Goal: Task Accomplishment & Management: Use online tool/utility

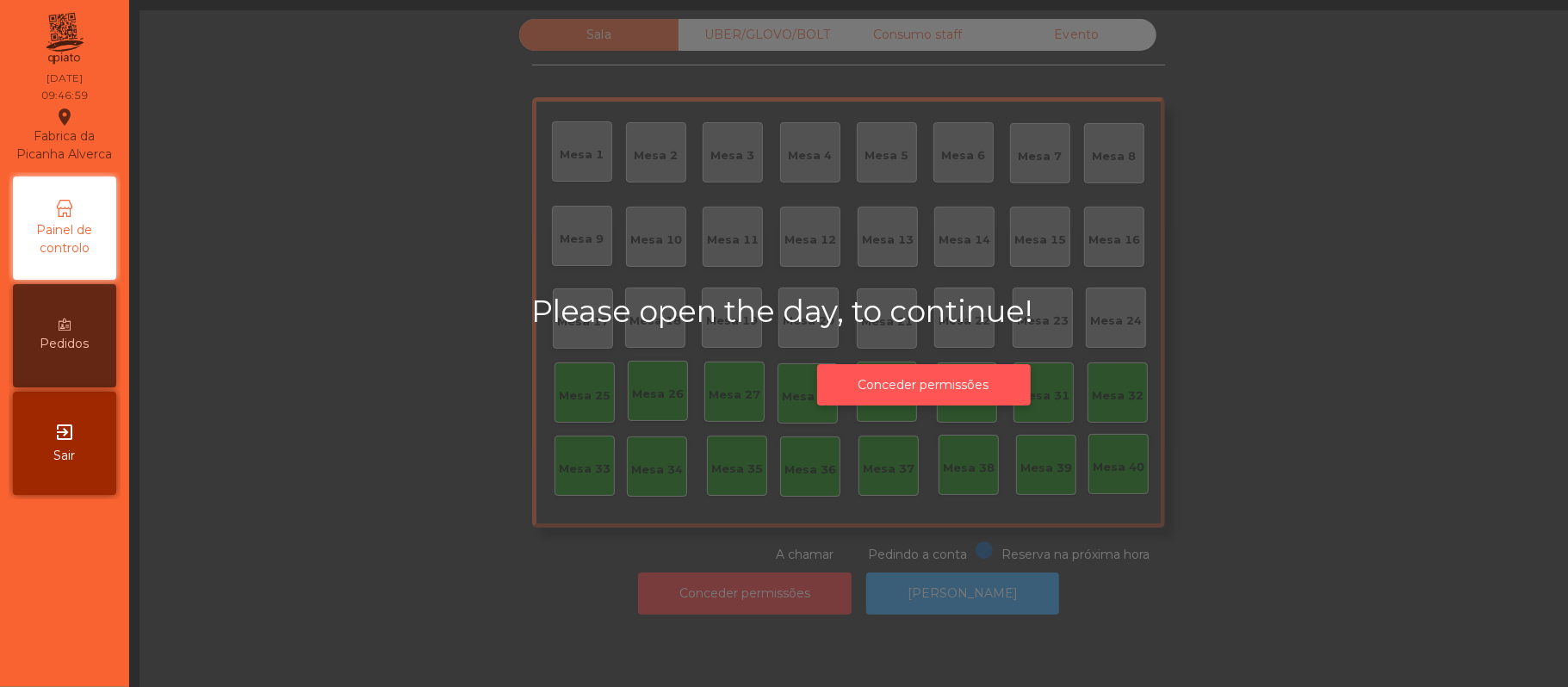
click at [903, 384] on button "Conceder permissões" at bounding box center [923, 385] width 214 height 42
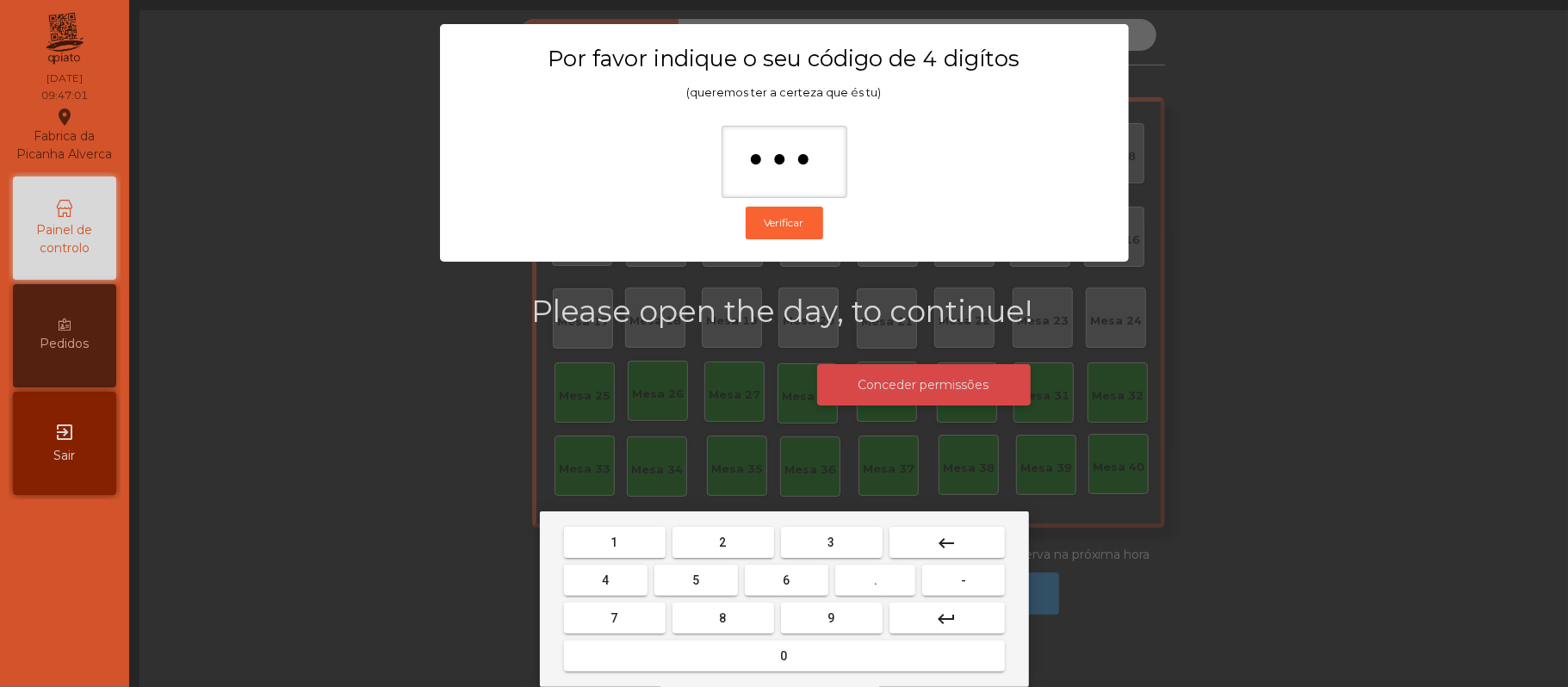
type input "****"
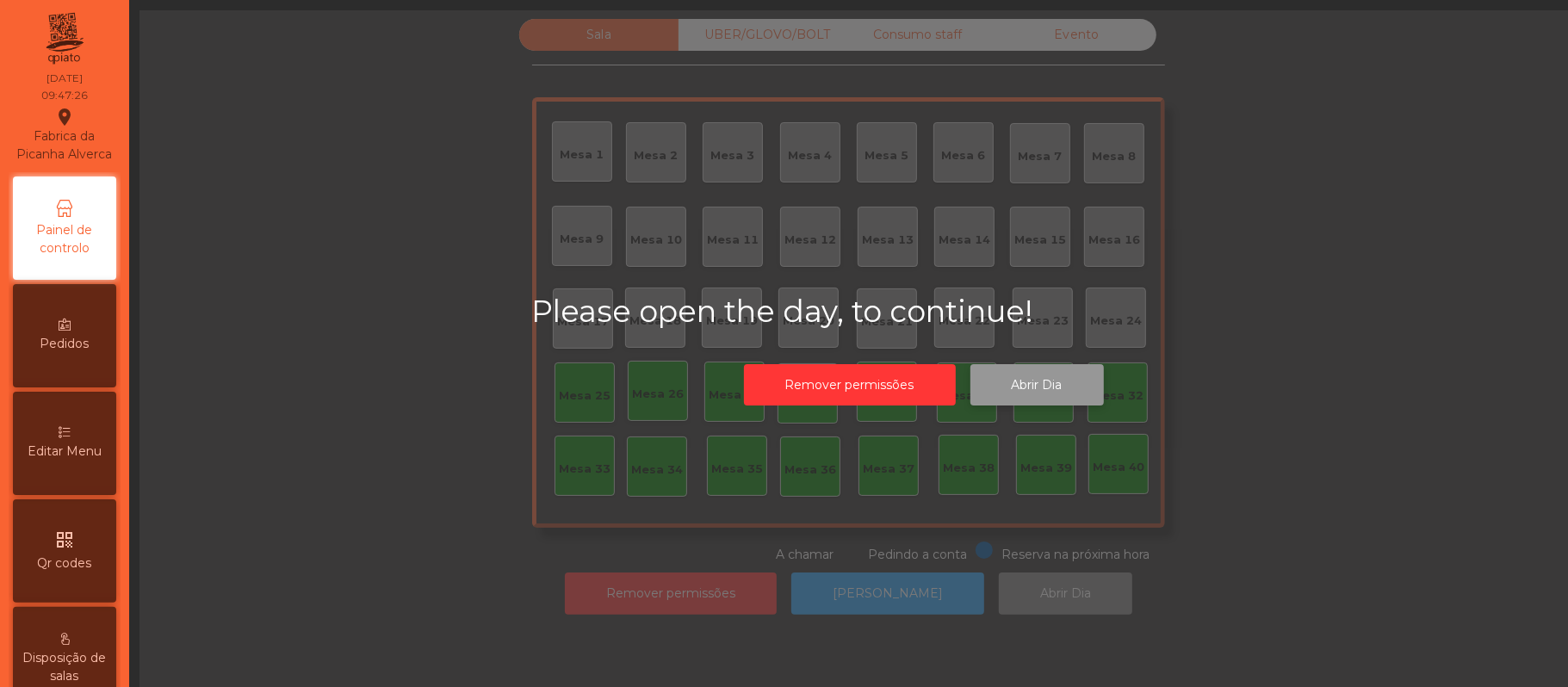
click at [1040, 384] on button "Abrir Dia" at bounding box center [1037, 385] width 133 height 42
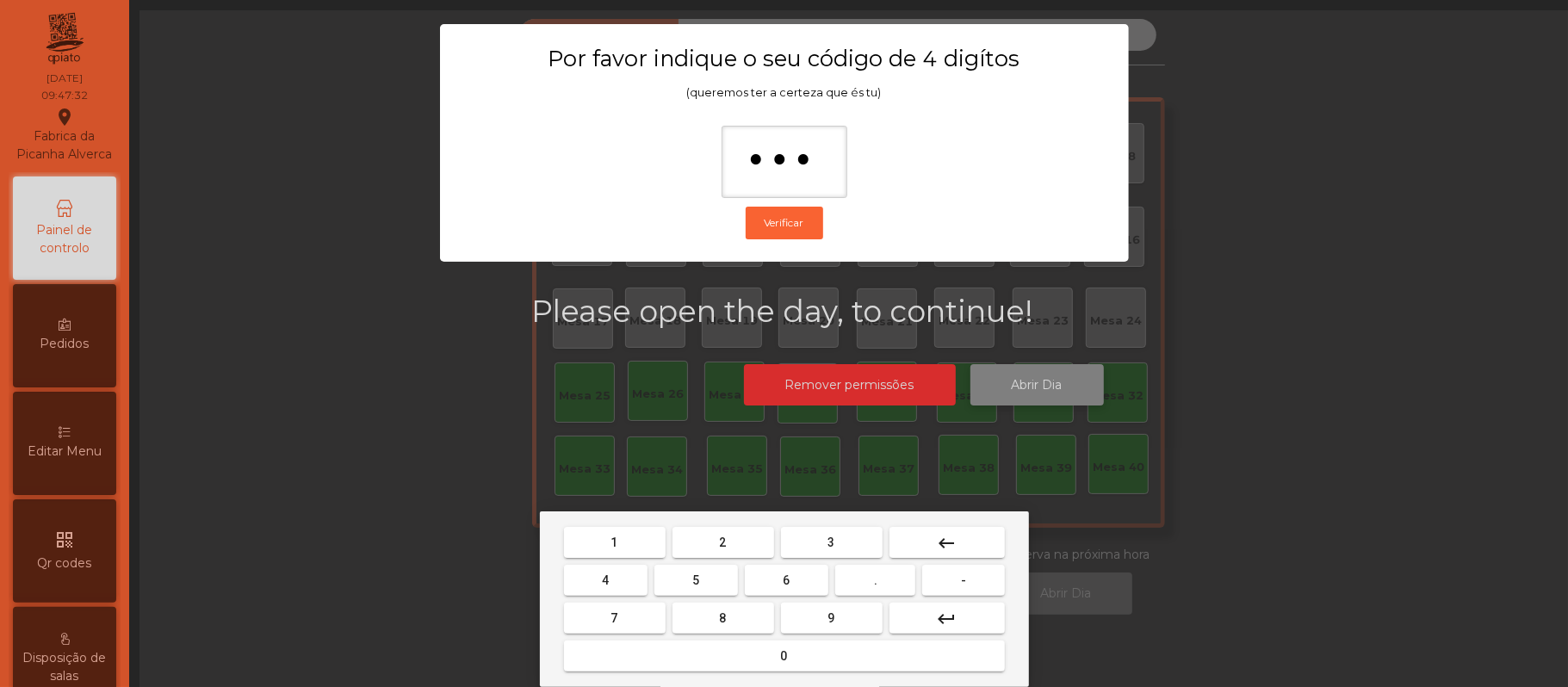
type input "****"
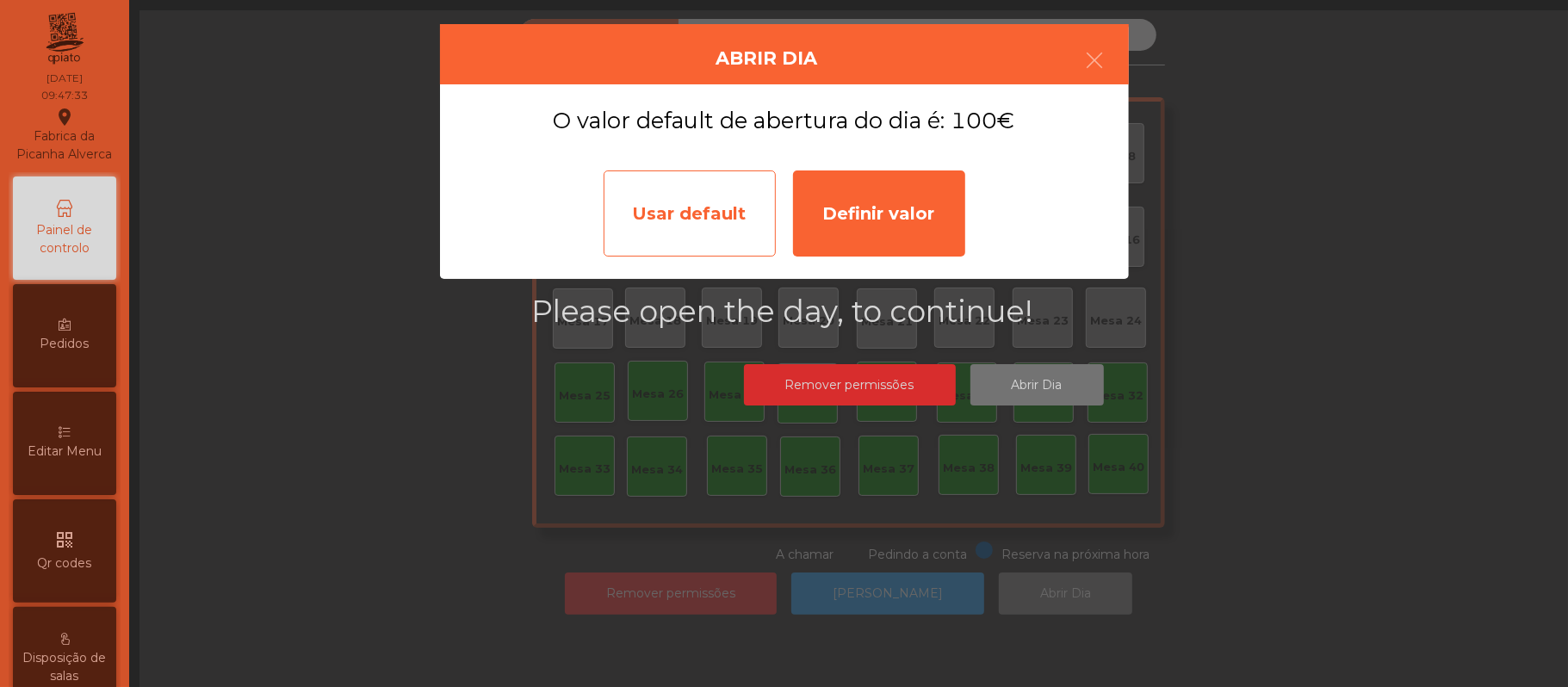
click at [663, 208] on div "Usar default" at bounding box center [690, 214] width 172 height 86
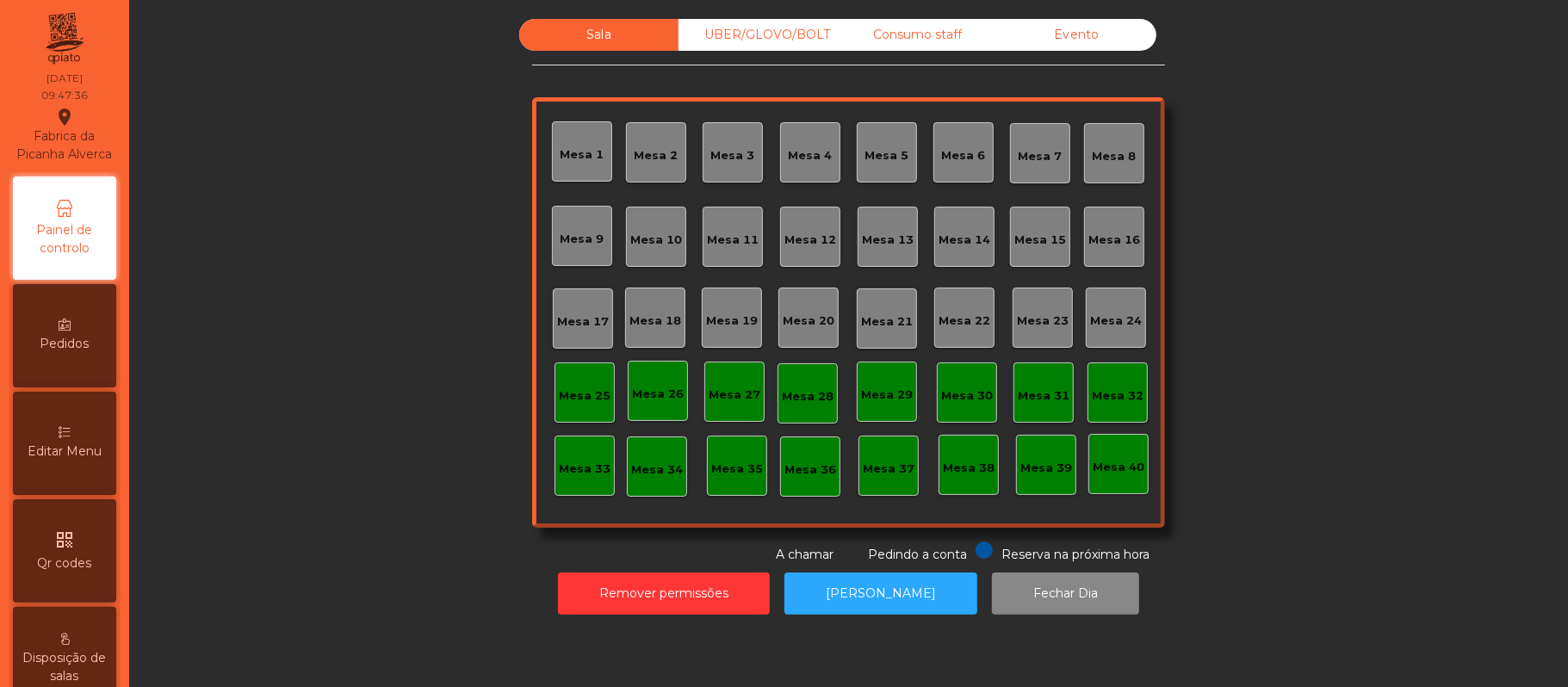
click at [1043, 479] on div "Mesa 39" at bounding box center [1046, 464] width 60 height 60
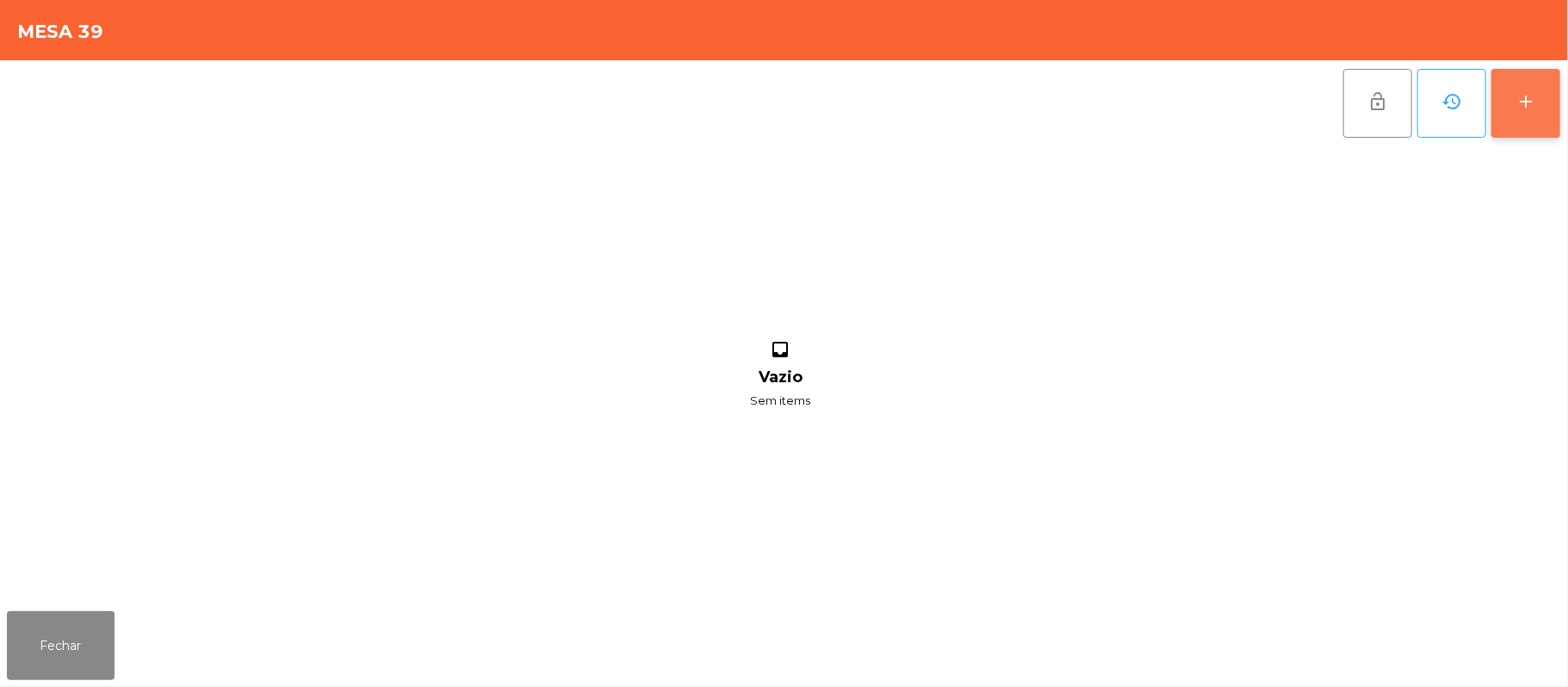
click at [1530, 91] on div "add" at bounding box center [1525, 101] width 21 height 21
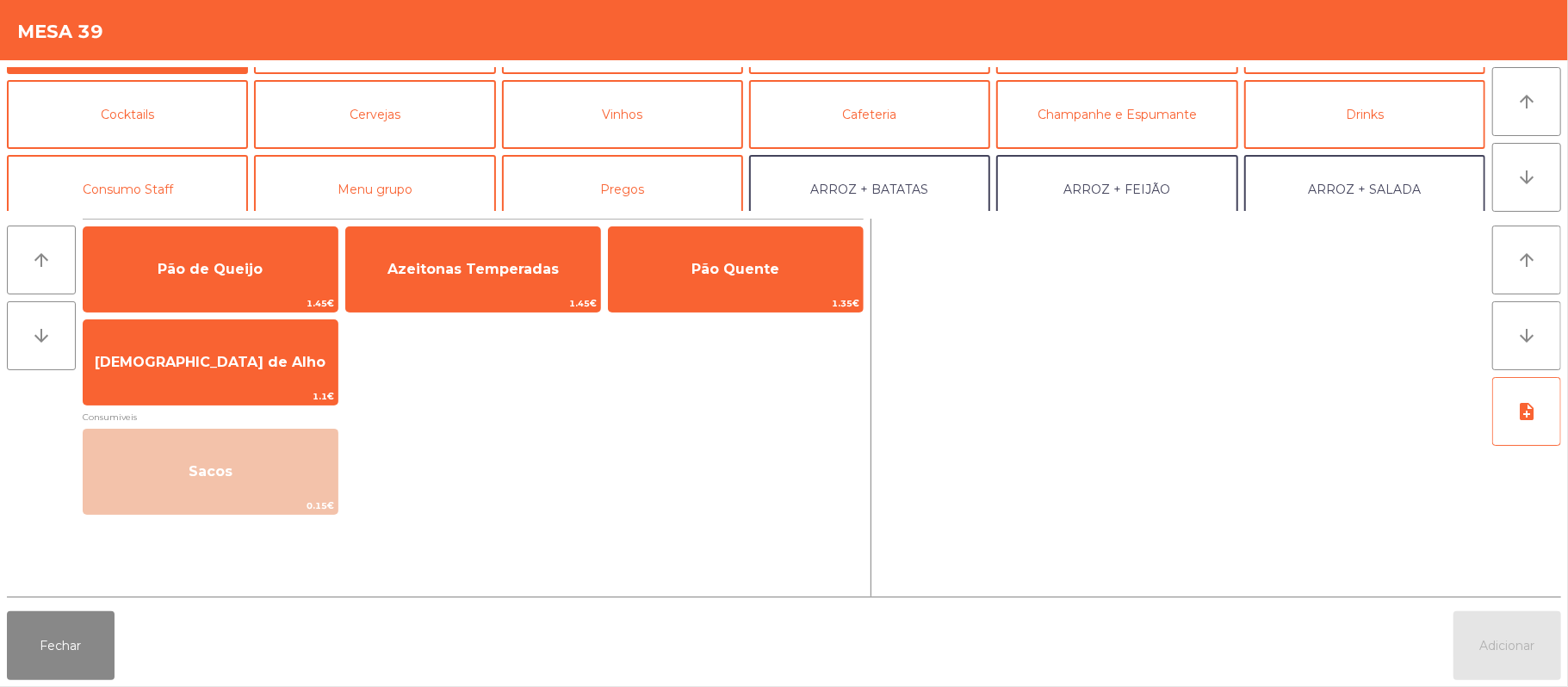
scroll to position [102, 0]
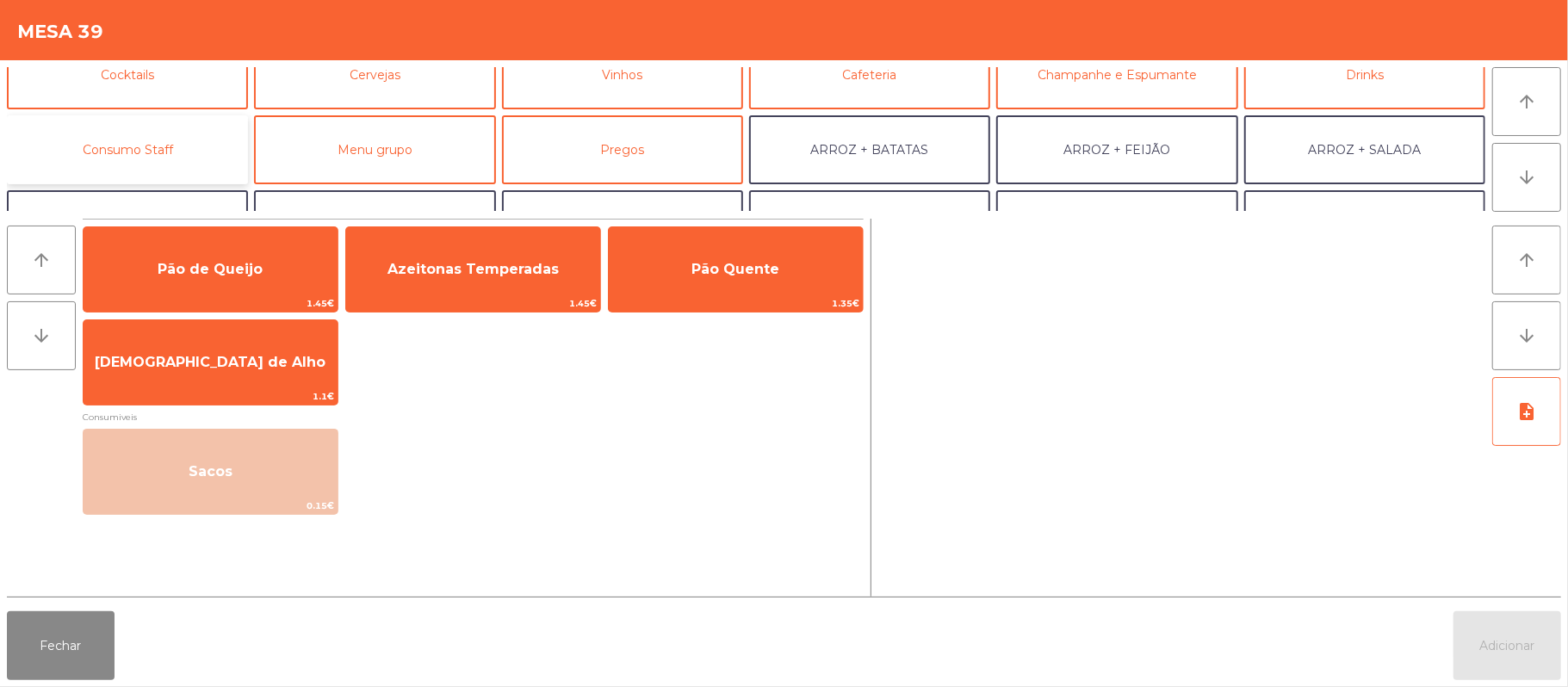
click at [172, 138] on button "Consumo Staff" at bounding box center [127, 149] width 241 height 69
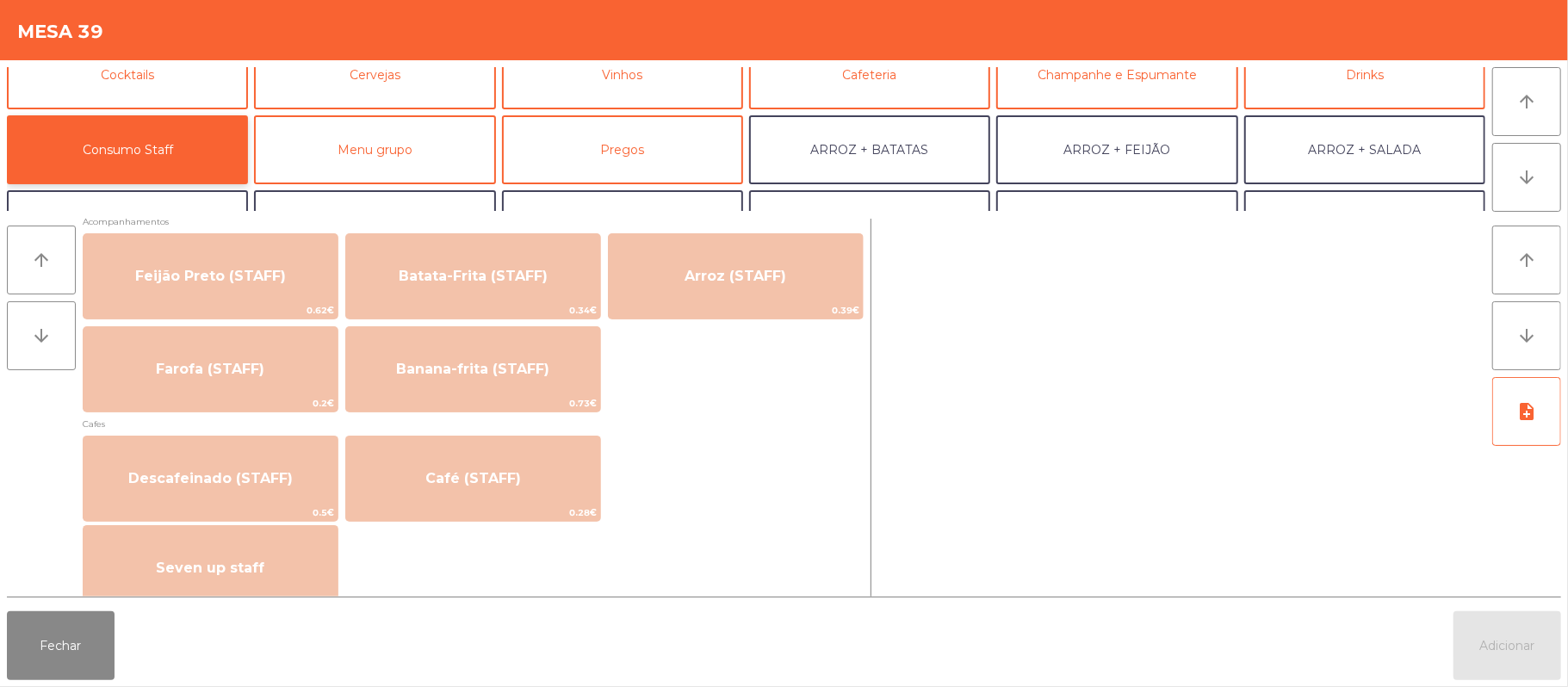
scroll to position [847, 0]
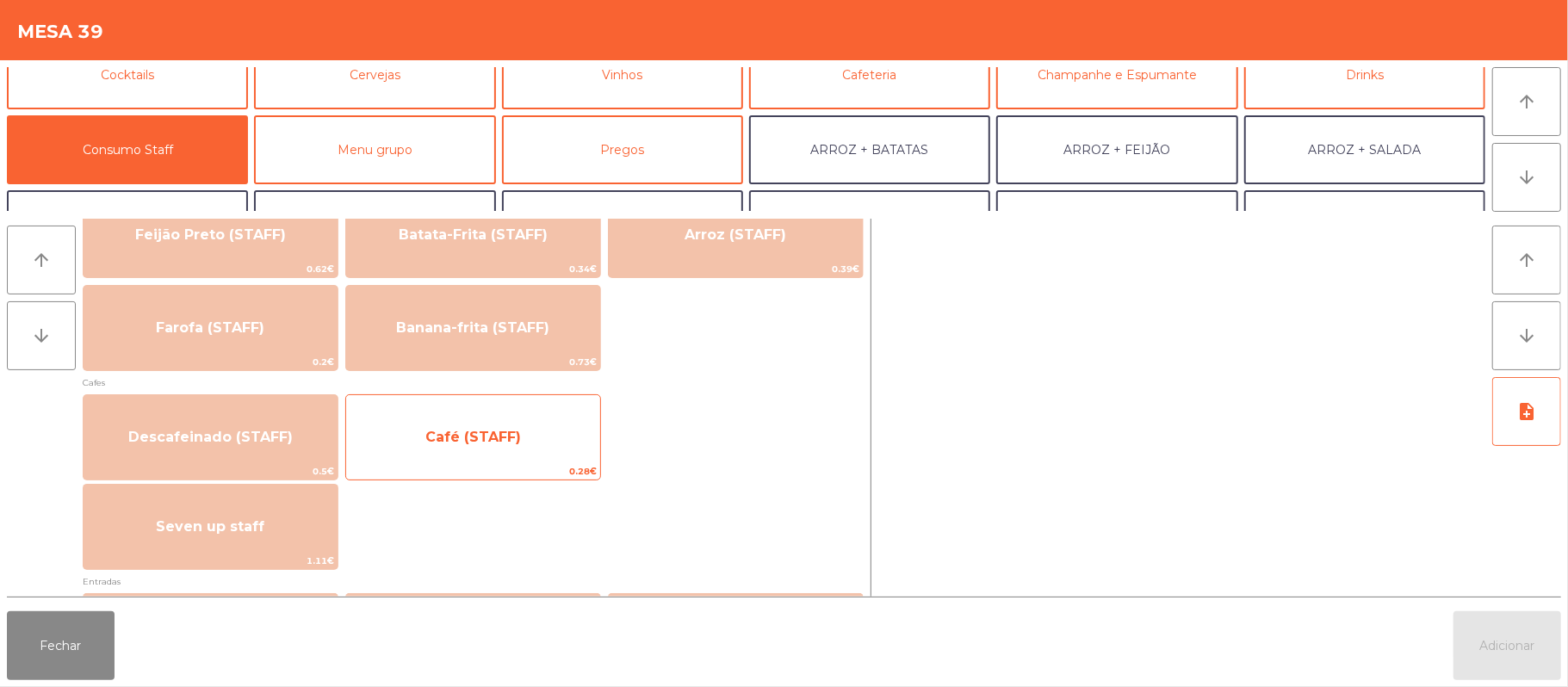
click at [510, 460] on span "Café (STAFF)" at bounding box center [473, 437] width 254 height 47
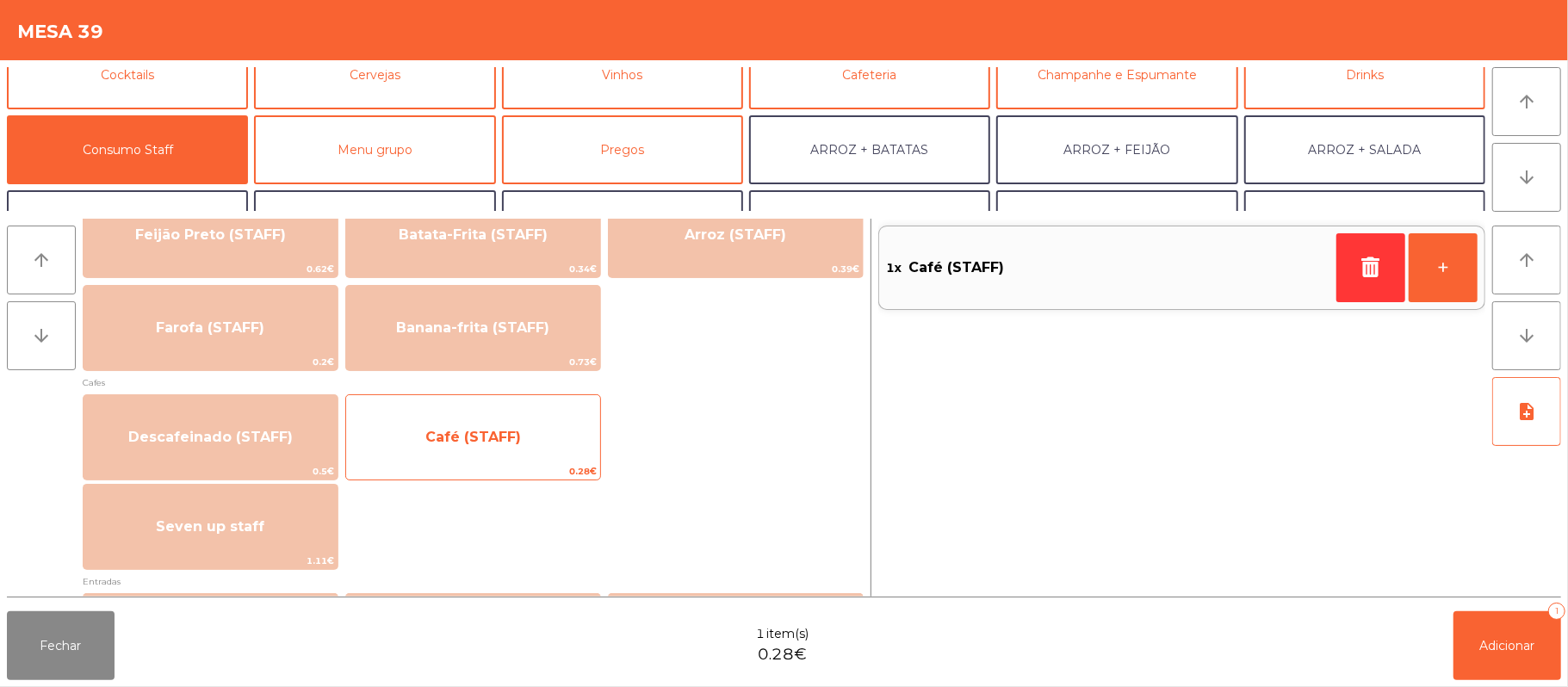
click at [520, 453] on span "Café (STAFF)" at bounding box center [473, 437] width 254 height 47
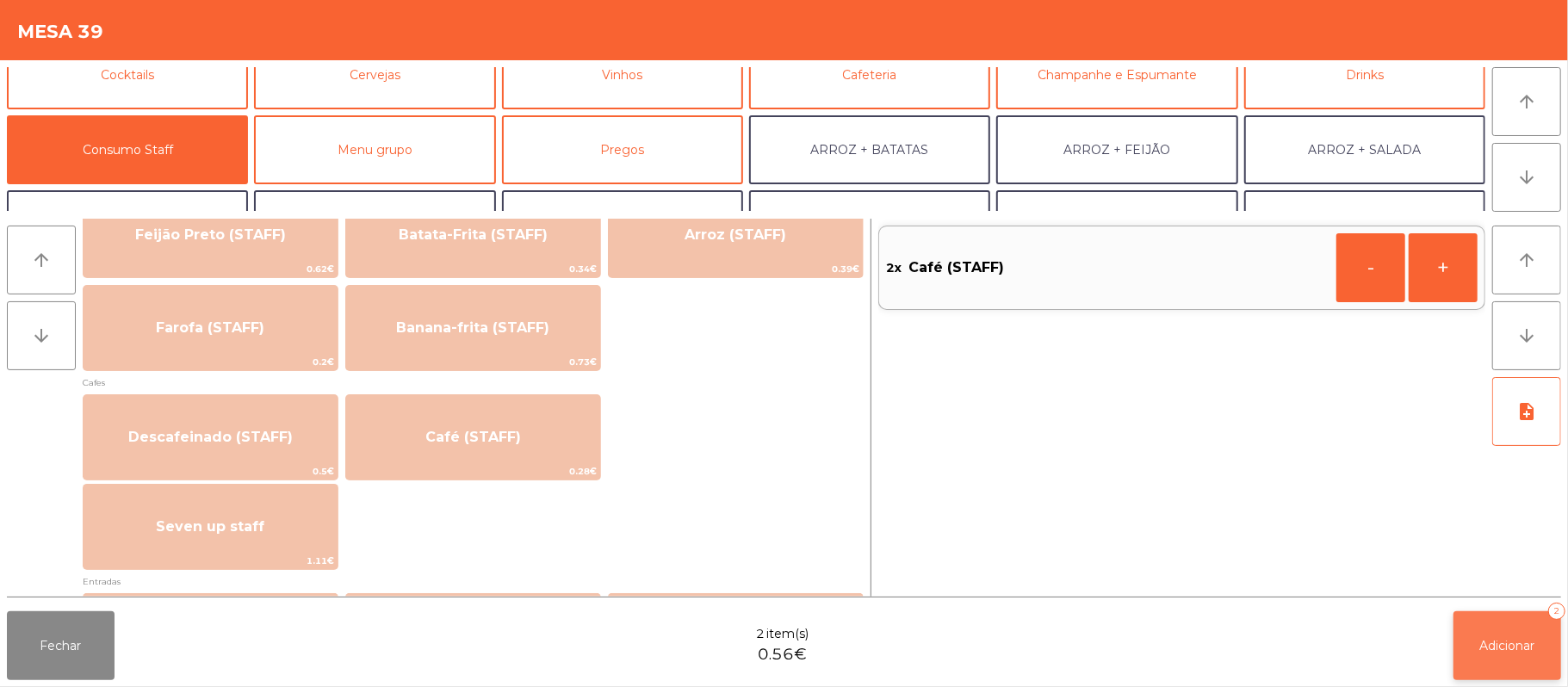
click at [1517, 648] on span "Adicionar" at bounding box center [1507, 645] width 55 height 15
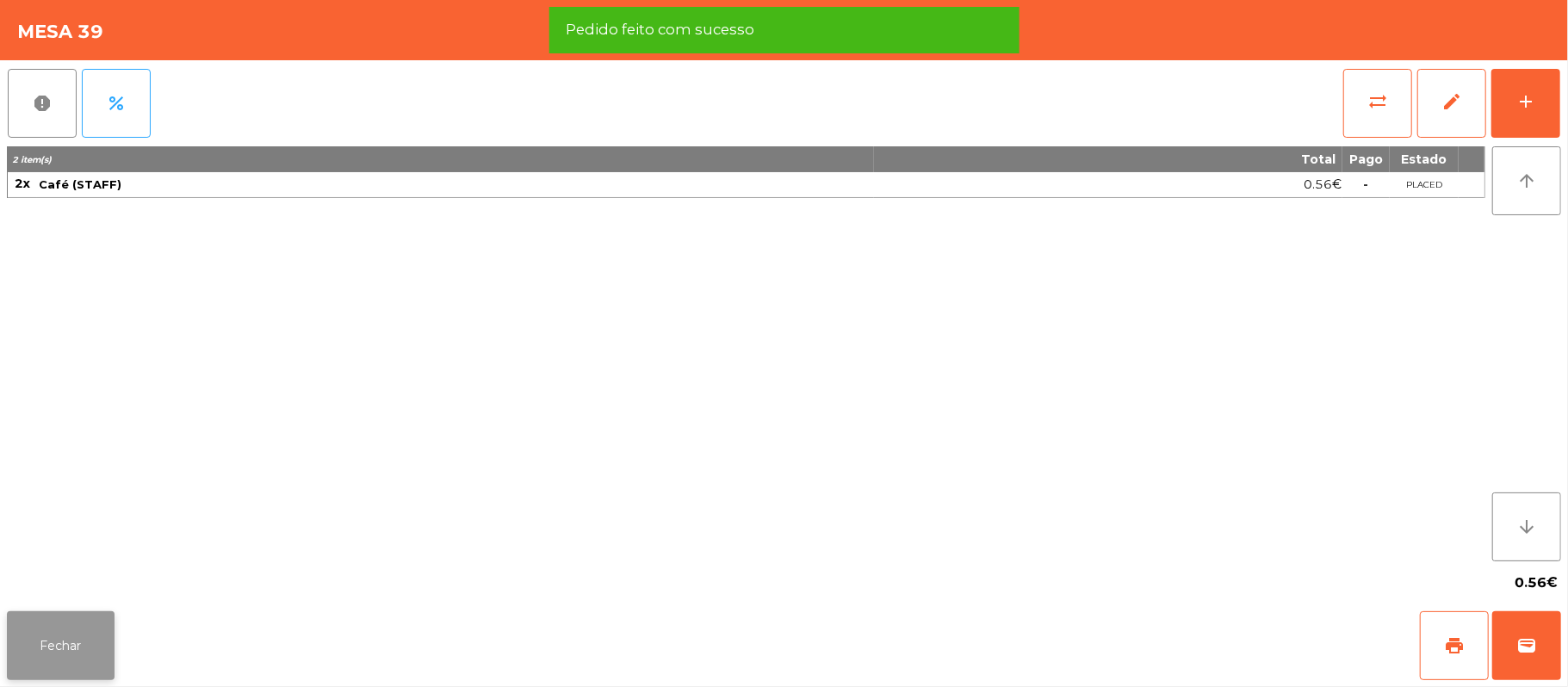
click at [46, 648] on button "Fechar" at bounding box center [61, 645] width 107 height 69
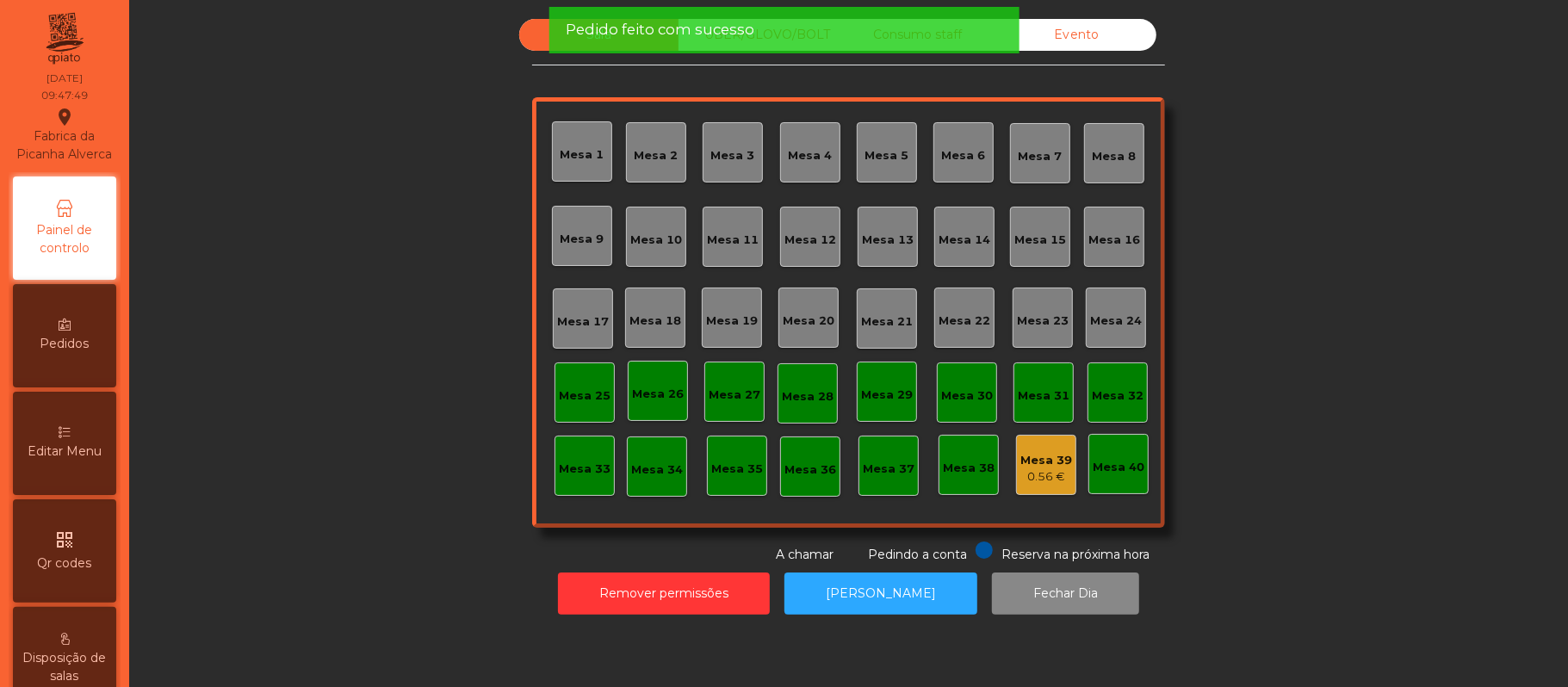
click at [896, 458] on div "Mesa 37" at bounding box center [888, 465] width 52 height 24
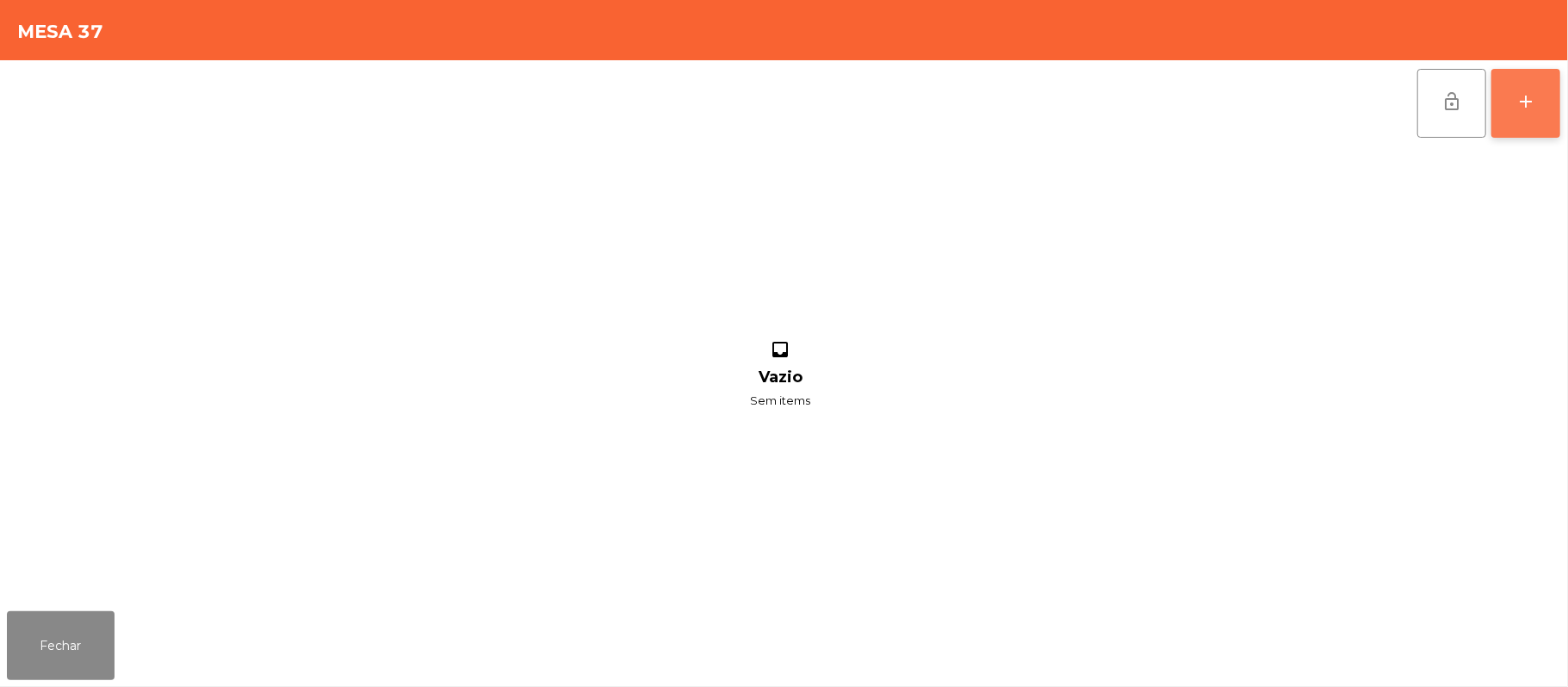
click at [1544, 107] on button "add" at bounding box center [1525, 103] width 69 height 69
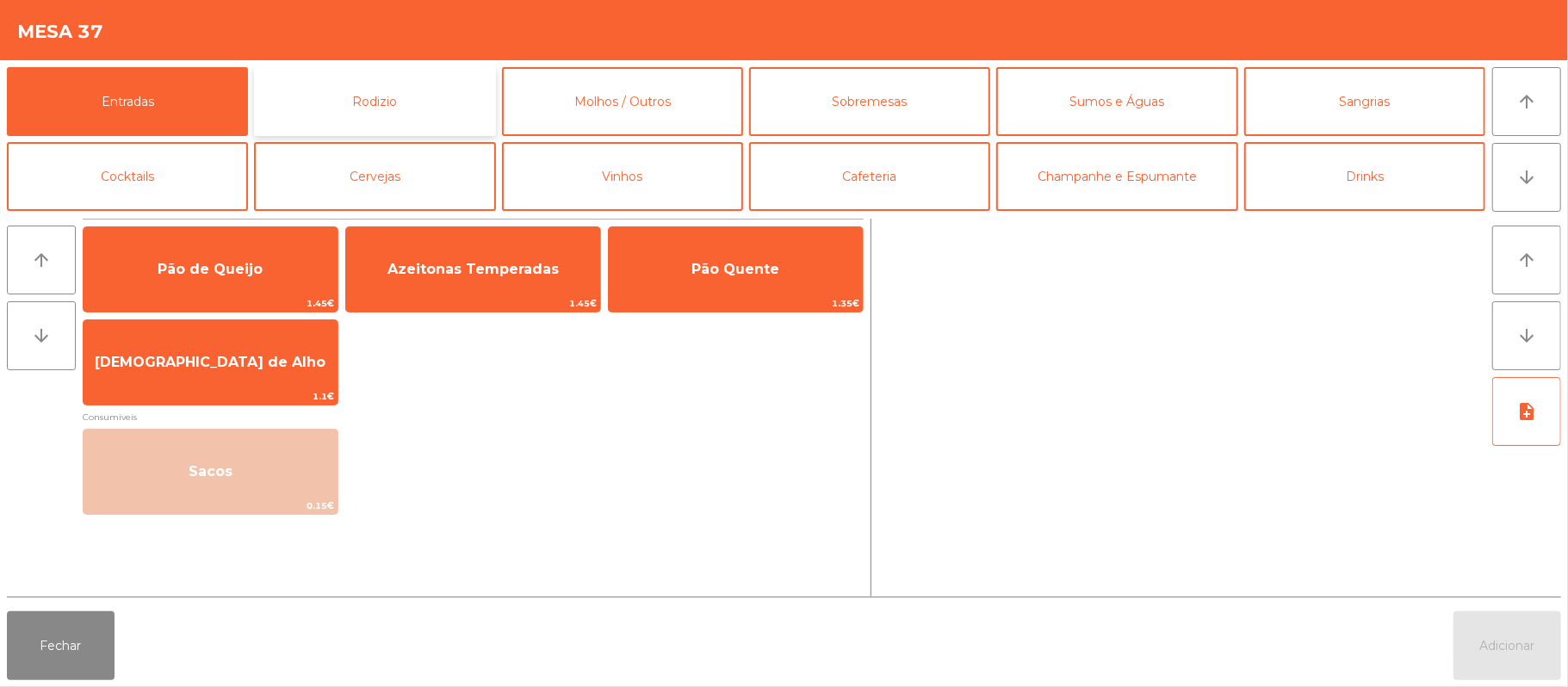
click at [435, 105] on button "Rodizio" at bounding box center [374, 101] width 241 height 69
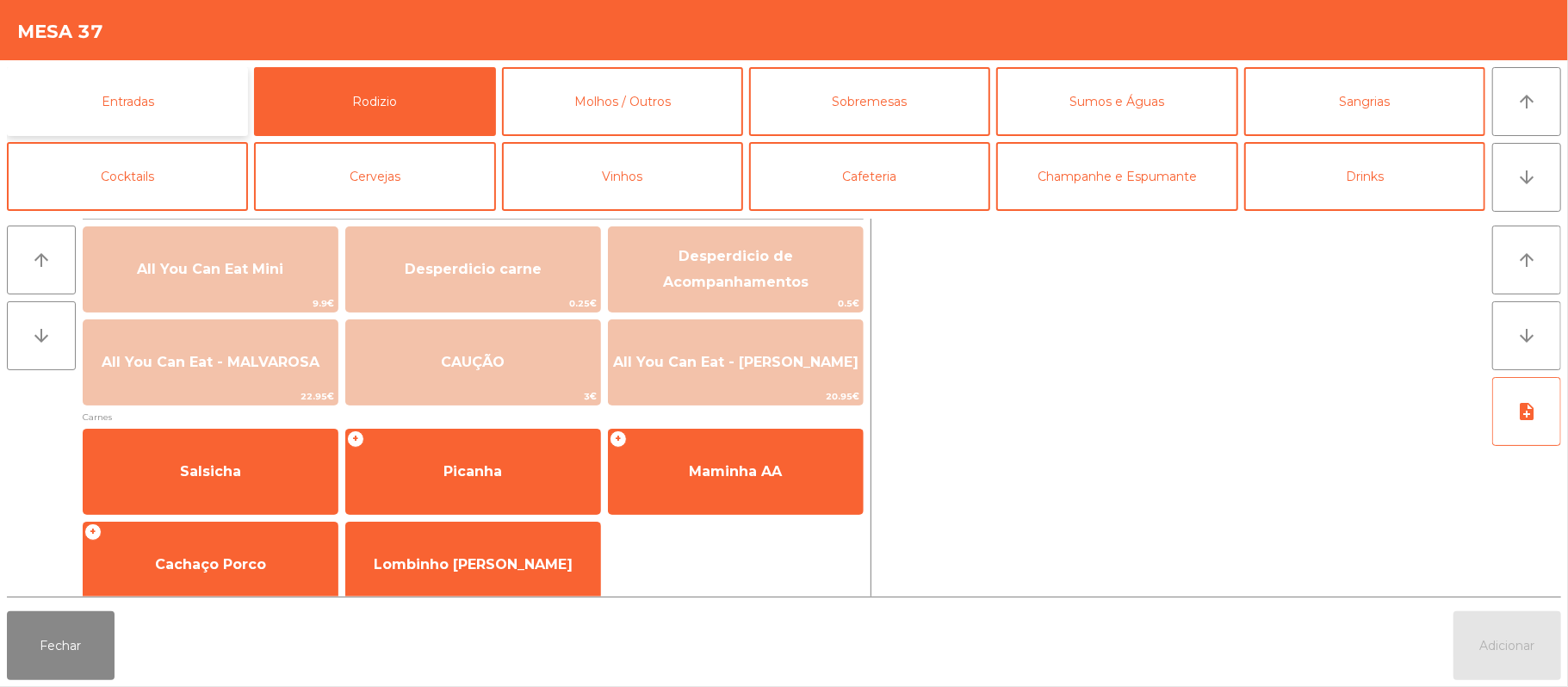
click at [176, 89] on button "Entradas" at bounding box center [127, 101] width 241 height 69
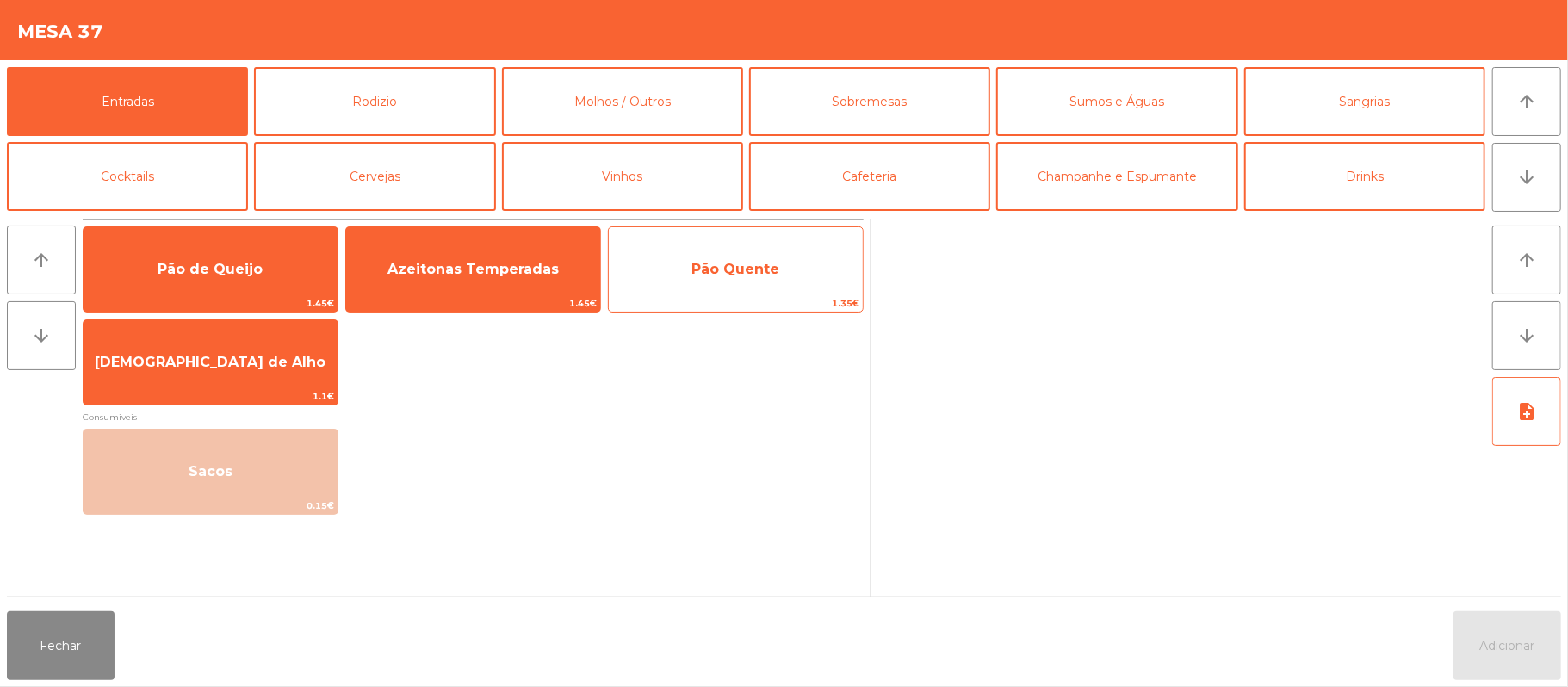
click at [820, 262] on span "Pão Quente" at bounding box center [735, 269] width 254 height 47
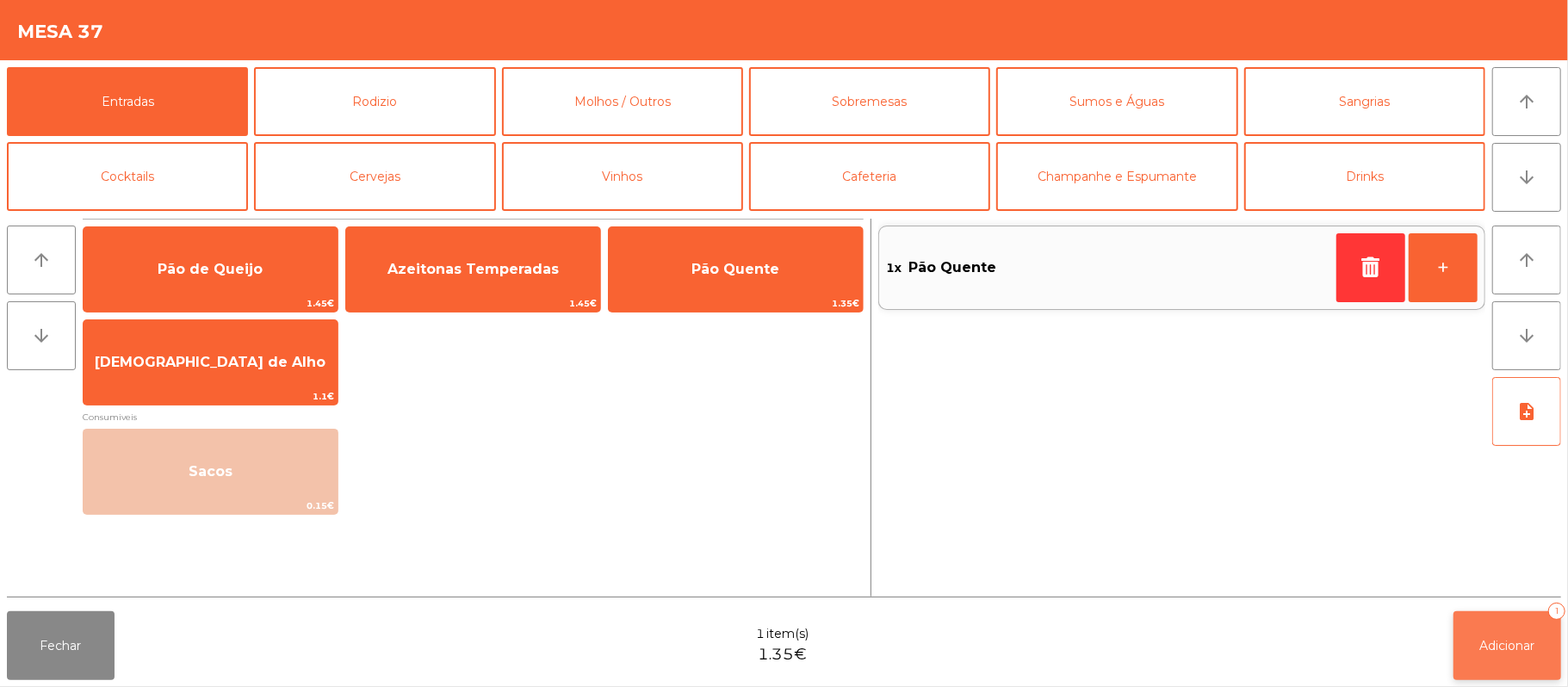
click at [1503, 654] on button "Adicionar 1" at bounding box center [1507, 645] width 107 height 69
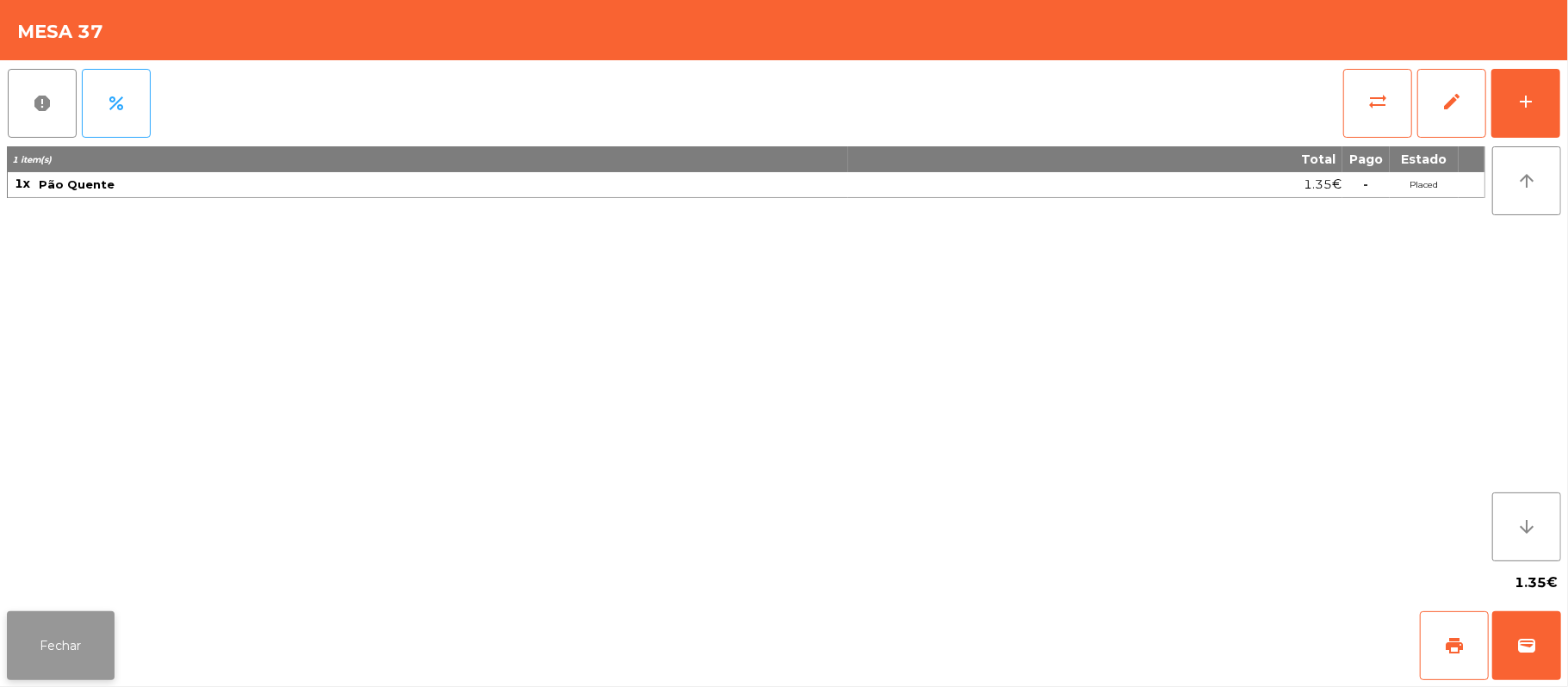
click at [84, 624] on button "Fechar" at bounding box center [61, 645] width 107 height 69
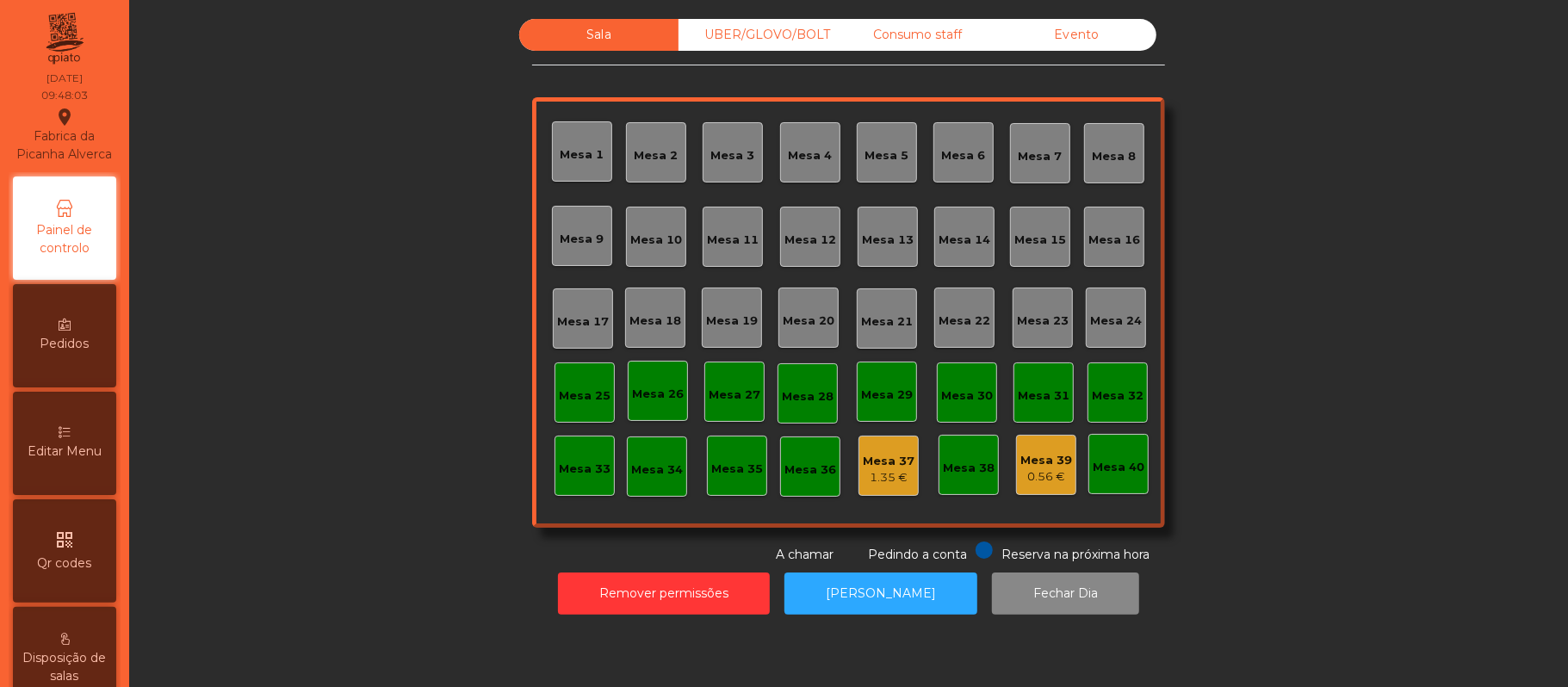
click at [929, 34] on div "Consumo staff" at bounding box center [917, 35] width 159 height 32
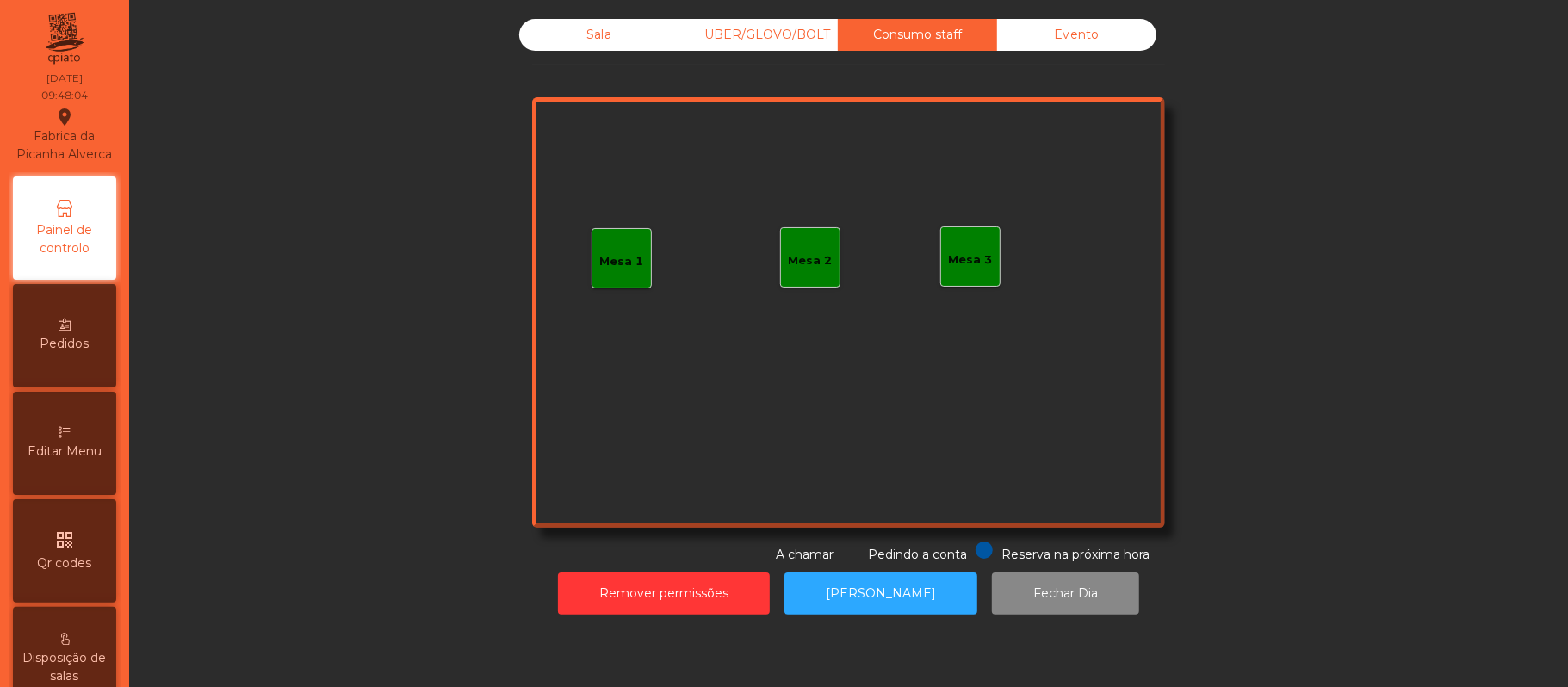
click at [614, 280] on div "Mesa 1" at bounding box center [621, 258] width 60 height 60
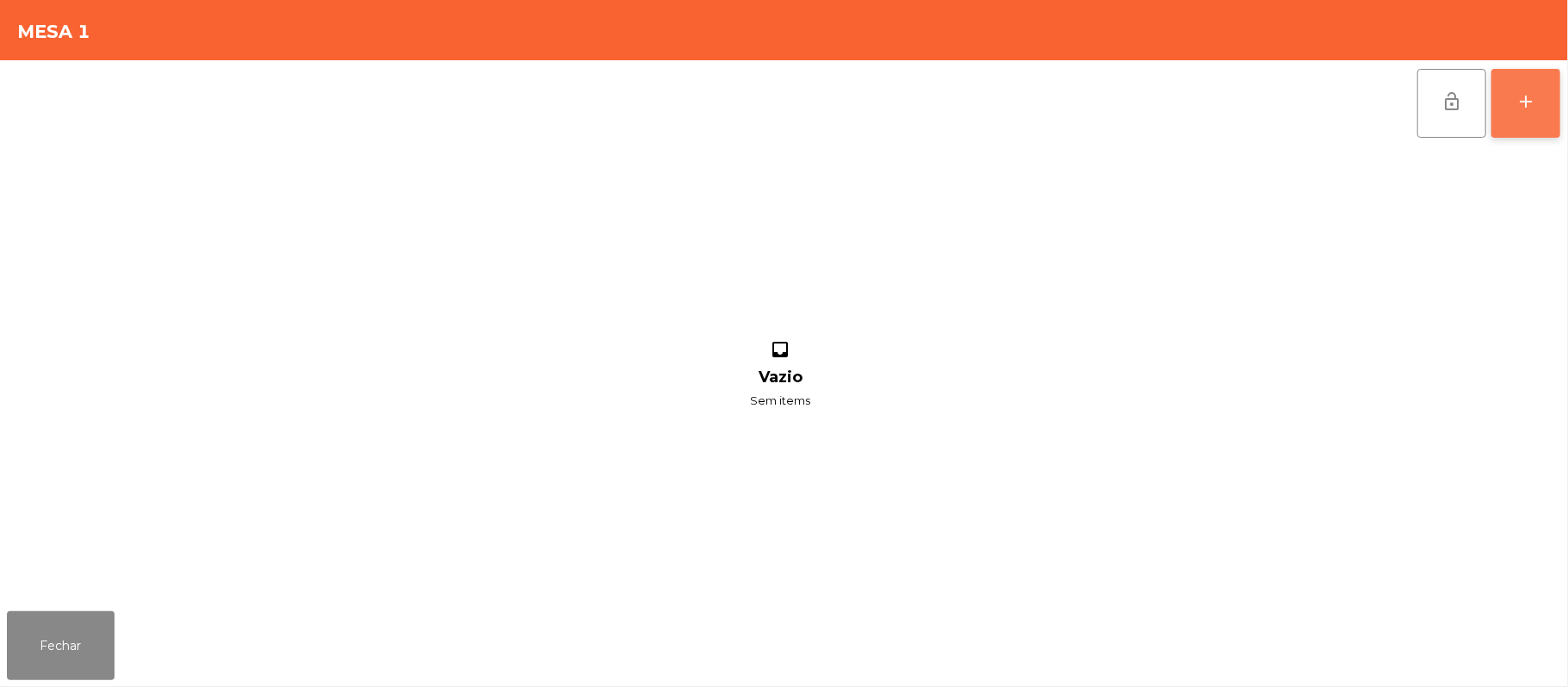
click at [1538, 104] on button "add" at bounding box center [1525, 103] width 69 height 69
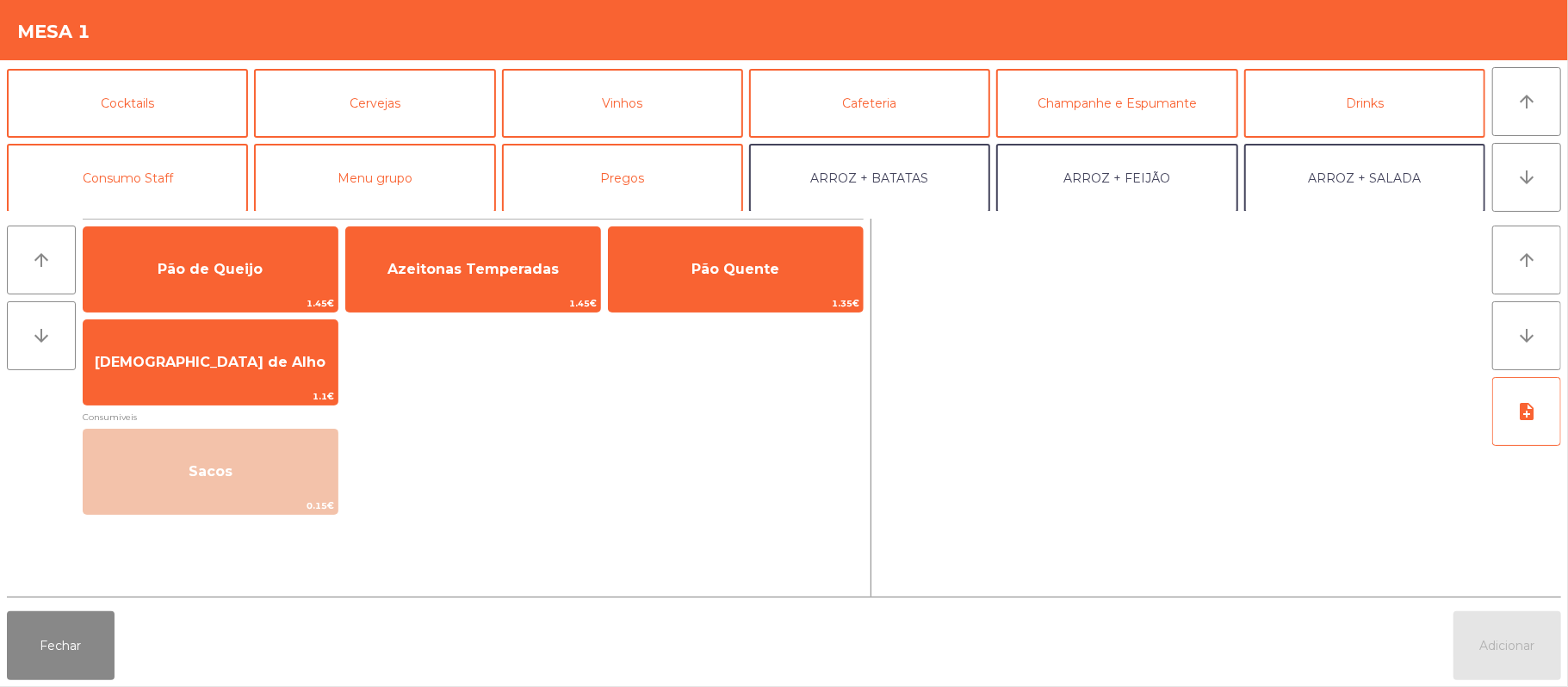
scroll to position [89, 0]
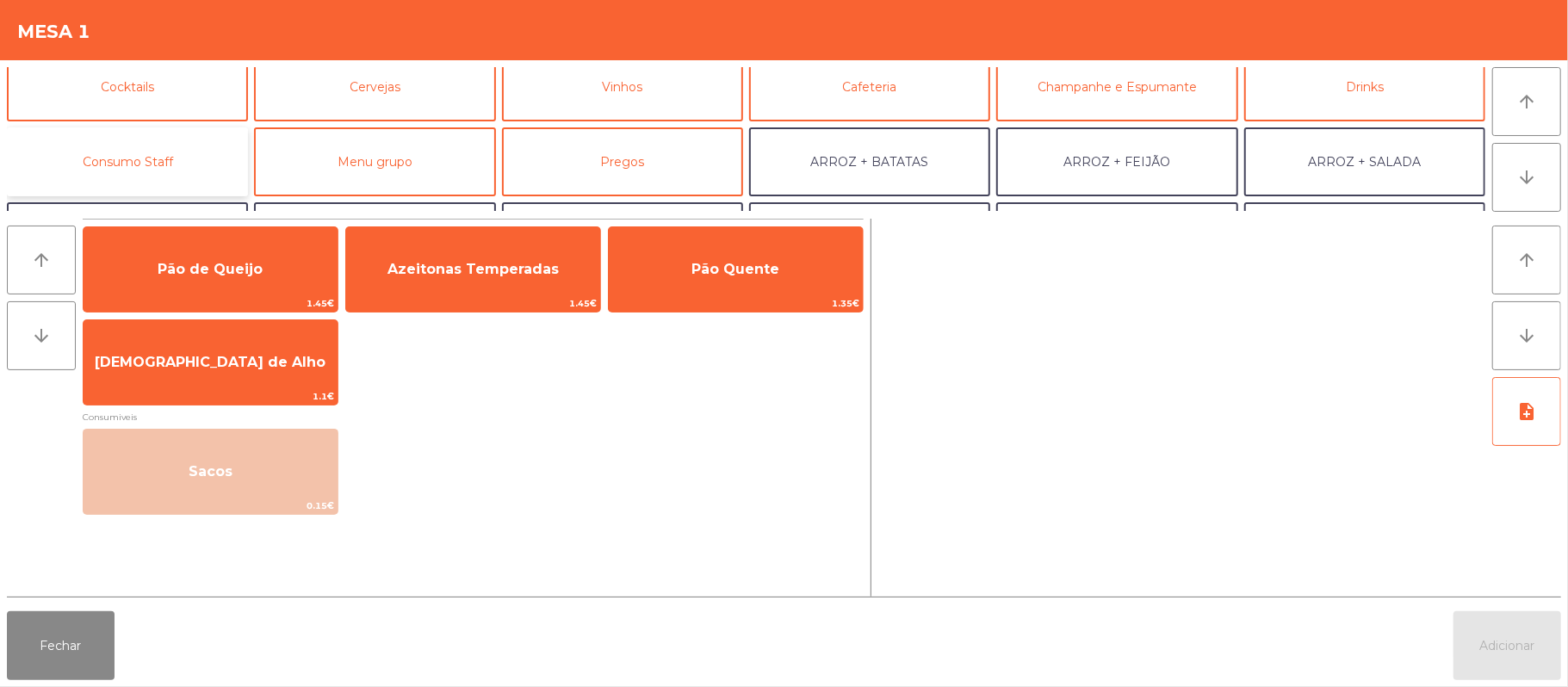
click at [174, 162] on button "Consumo Staff" at bounding box center [127, 161] width 241 height 69
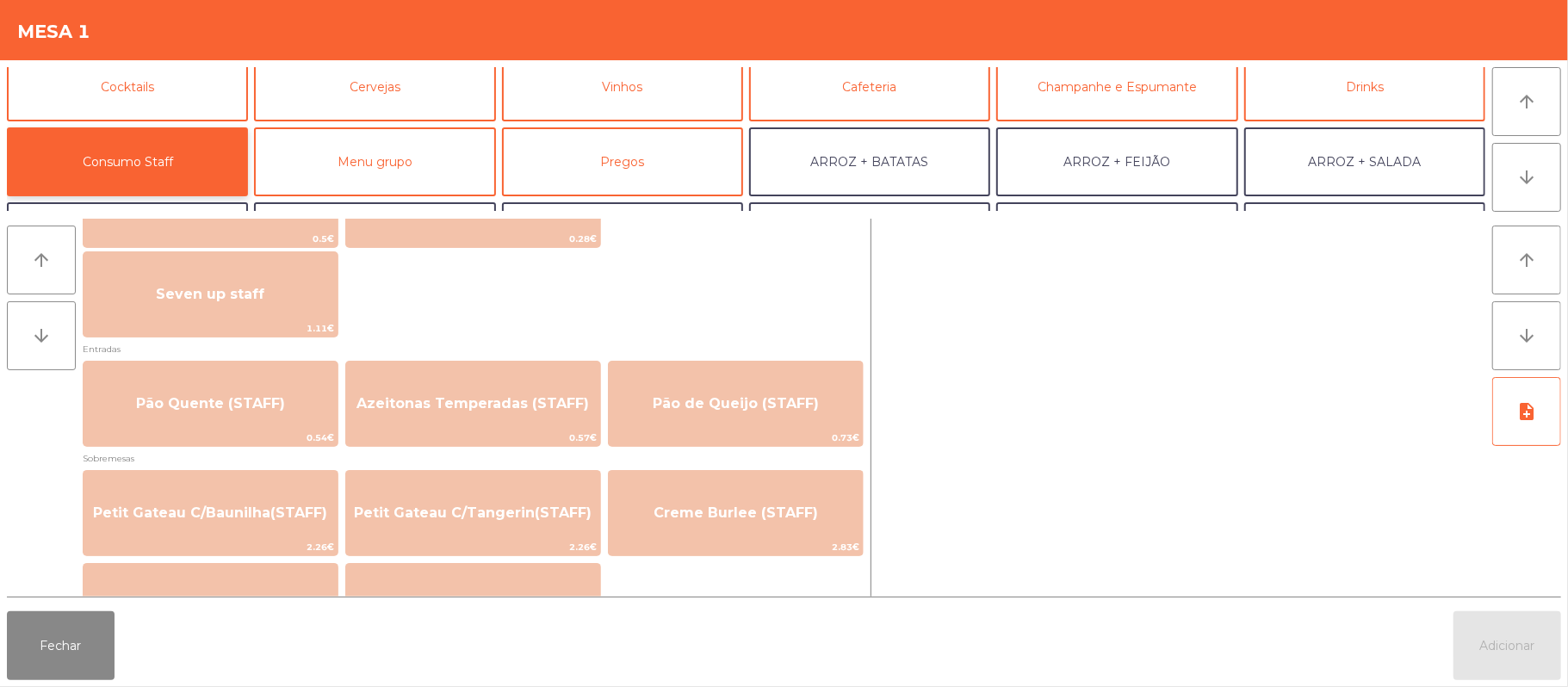
scroll to position [1082, 0]
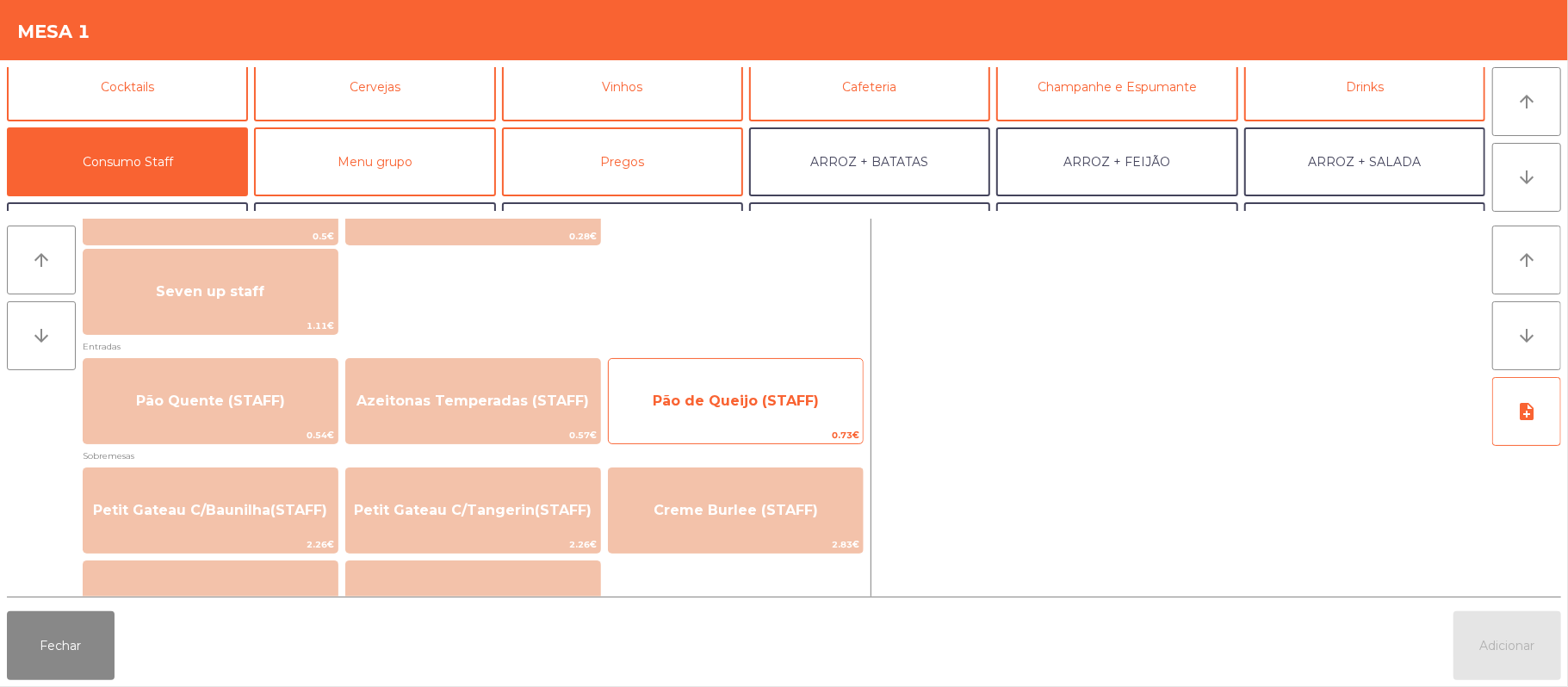
click at [745, 421] on span "Pão de Queijo (STAFF)" at bounding box center [735, 401] width 254 height 47
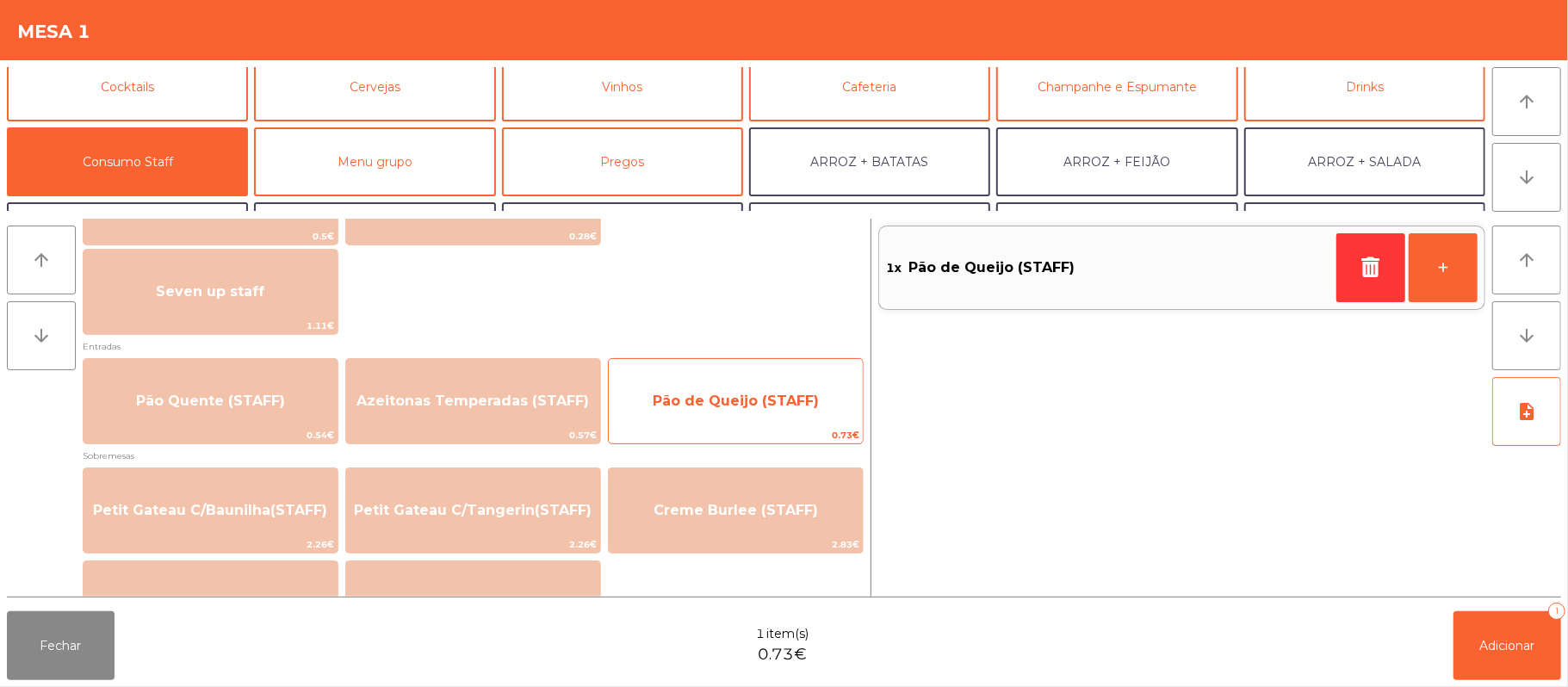
click at [752, 404] on span "Pão de Queijo (STAFF)" at bounding box center [735, 401] width 166 height 16
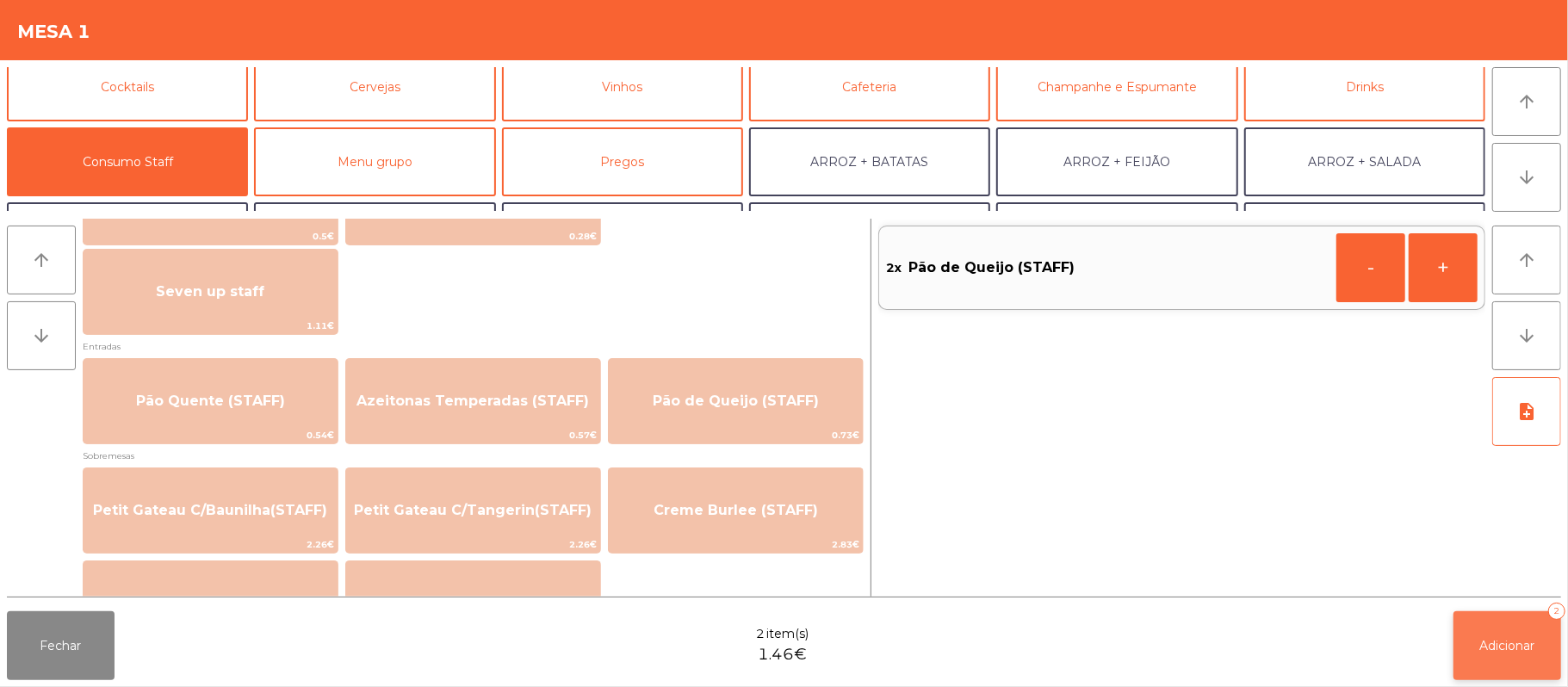
click at [1506, 673] on button "Adicionar 2" at bounding box center [1507, 645] width 107 height 69
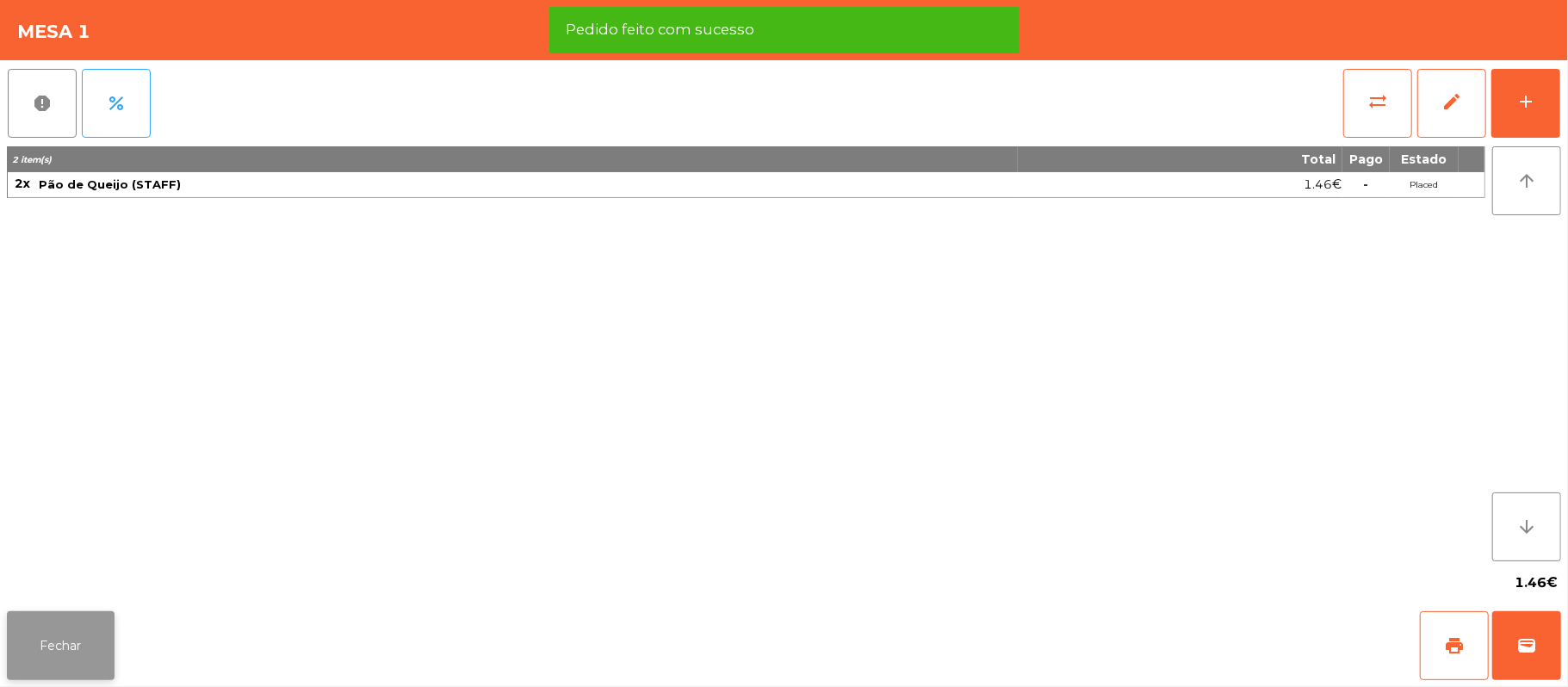
click at [77, 644] on button "Fechar" at bounding box center [61, 645] width 107 height 69
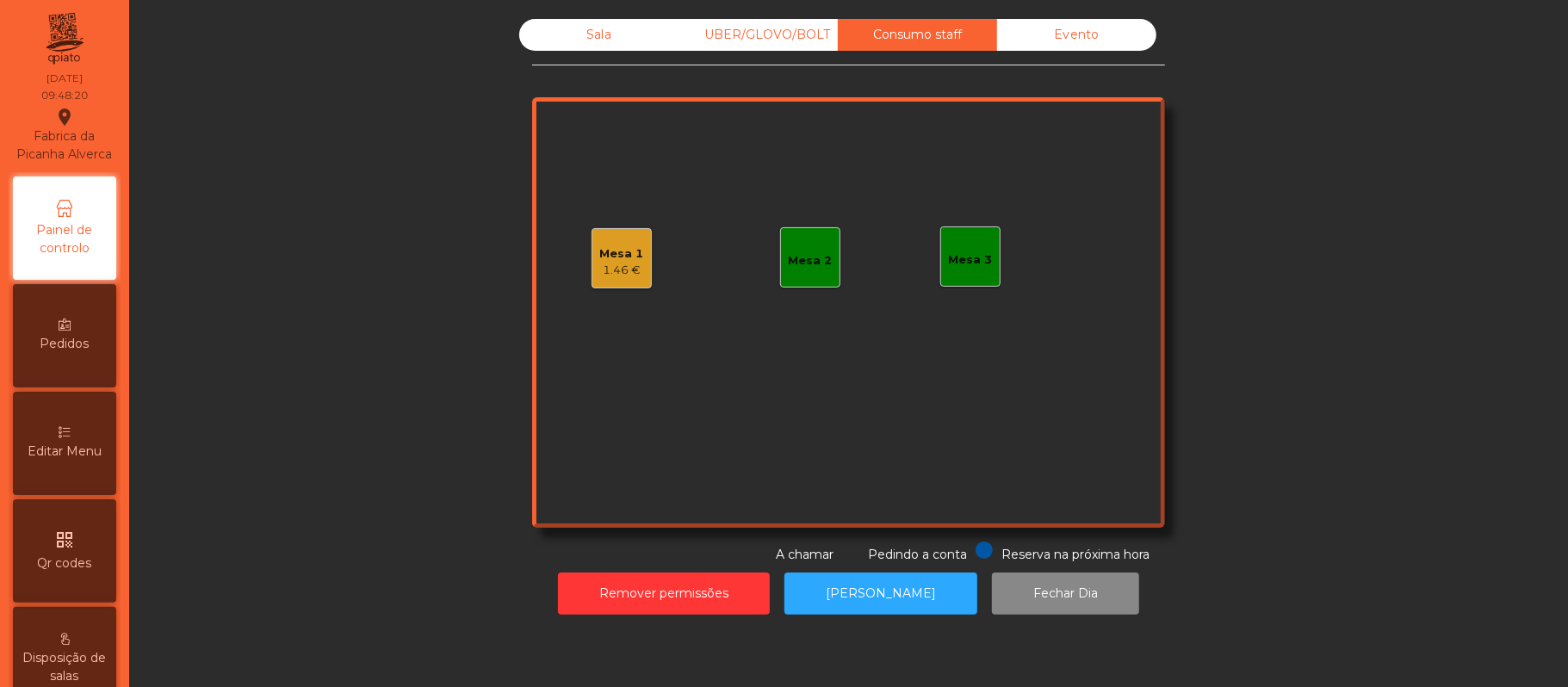
click at [766, 35] on div "UBER/GLOVO/BOLT" at bounding box center [758, 35] width 159 height 32
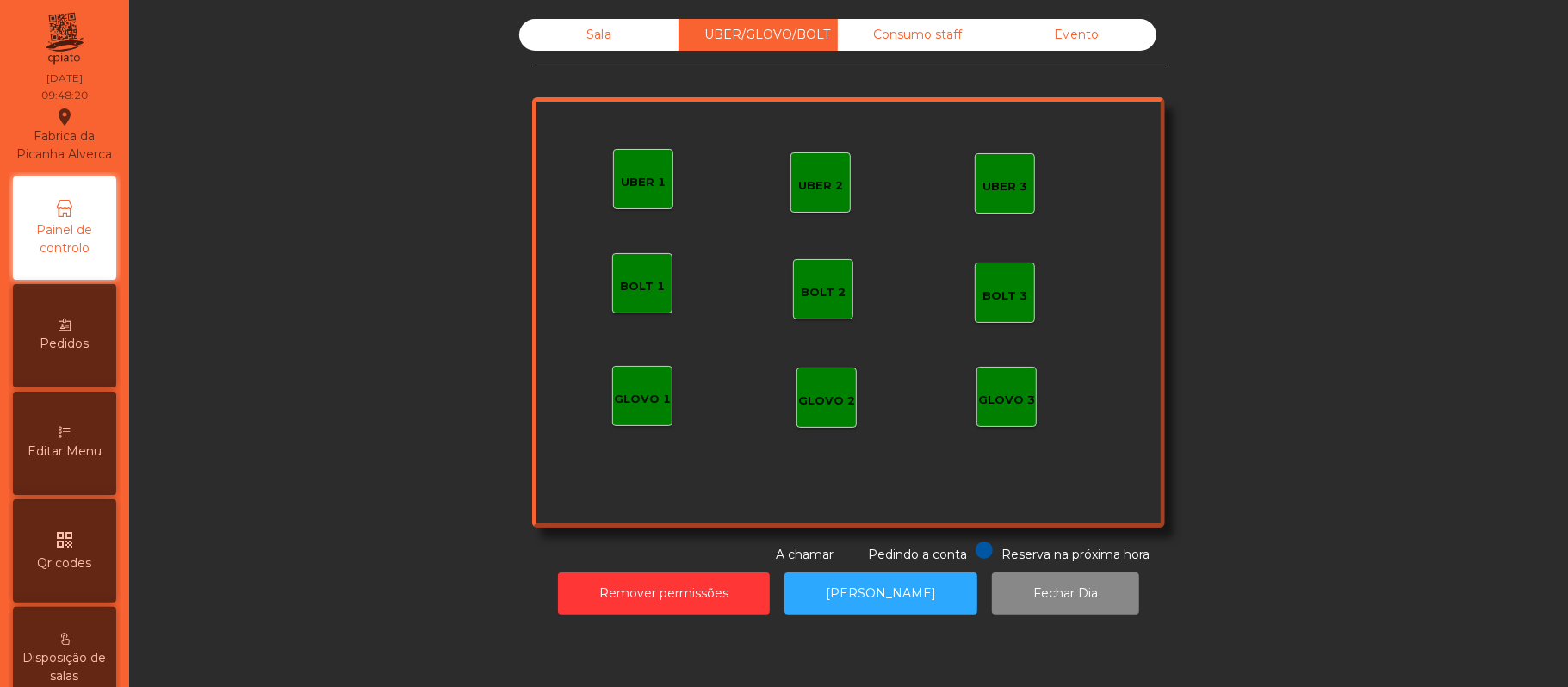
click at [593, 35] on div "Sala" at bounding box center [598, 35] width 159 height 32
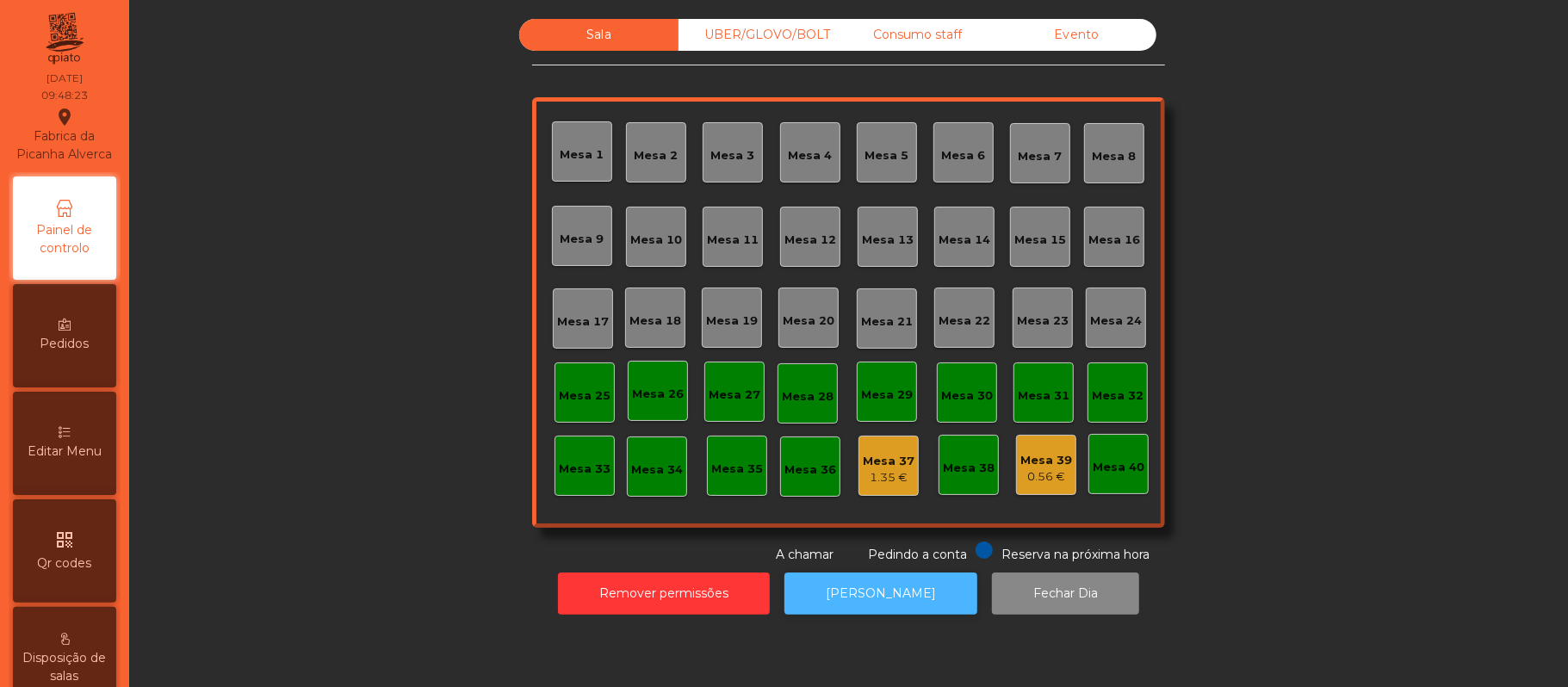
click at [892, 600] on button "[PERSON_NAME]" at bounding box center [881, 593] width 193 height 42
